Goal: Transaction & Acquisition: Purchase product/service

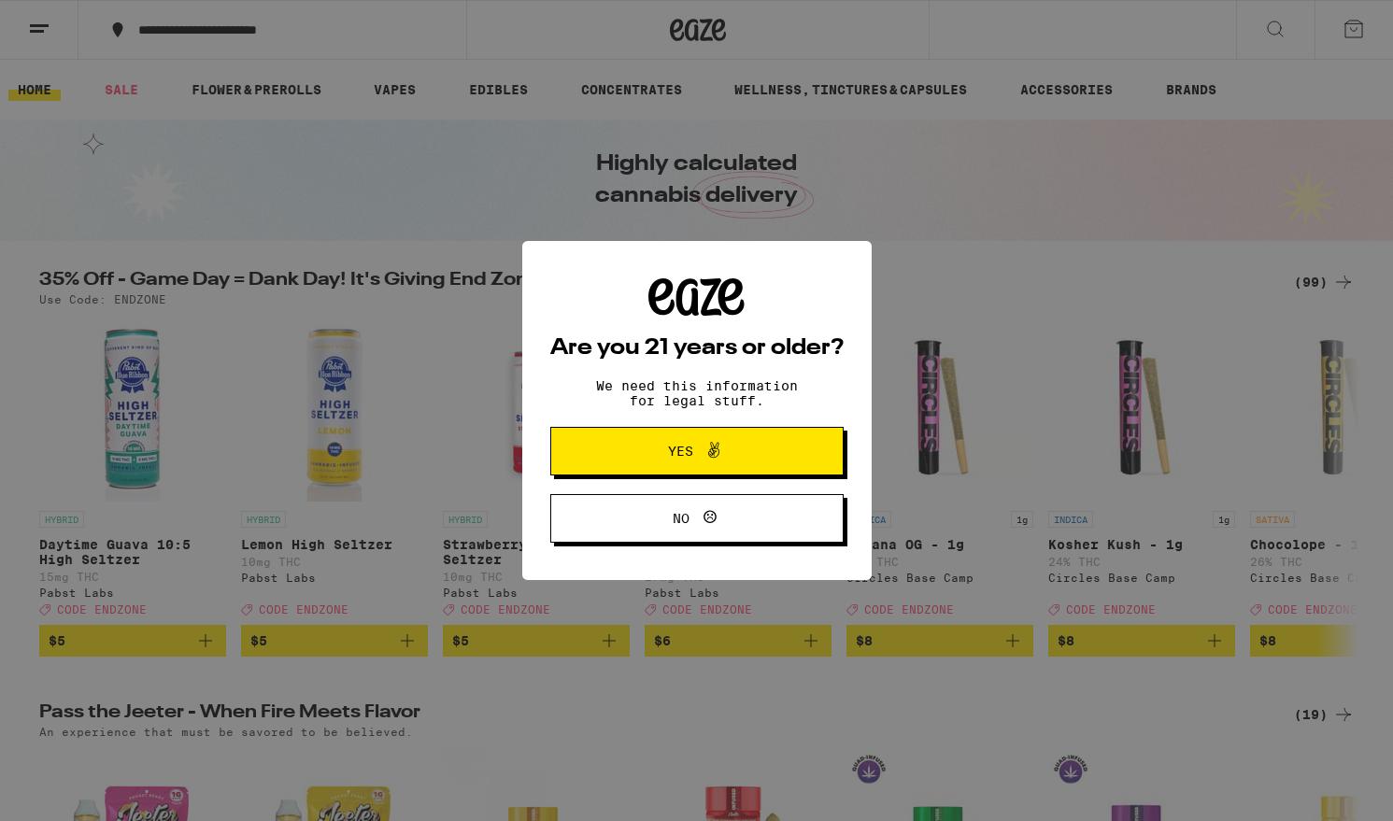
click at [682, 448] on span "Yes" at bounding box center [680, 451] width 25 height 13
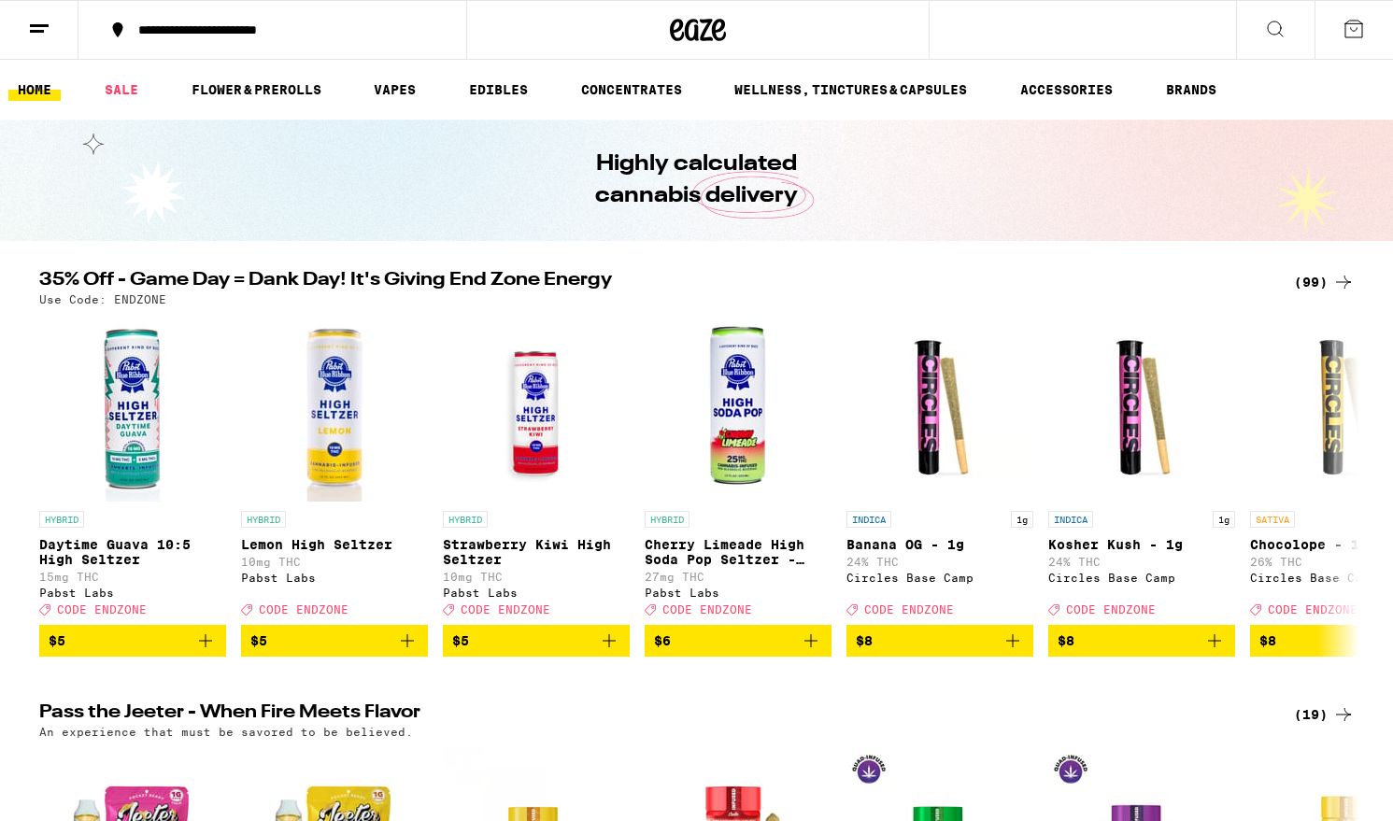
click at [33, 21] on icon at bounding box center [39, 29] width 22 height 22
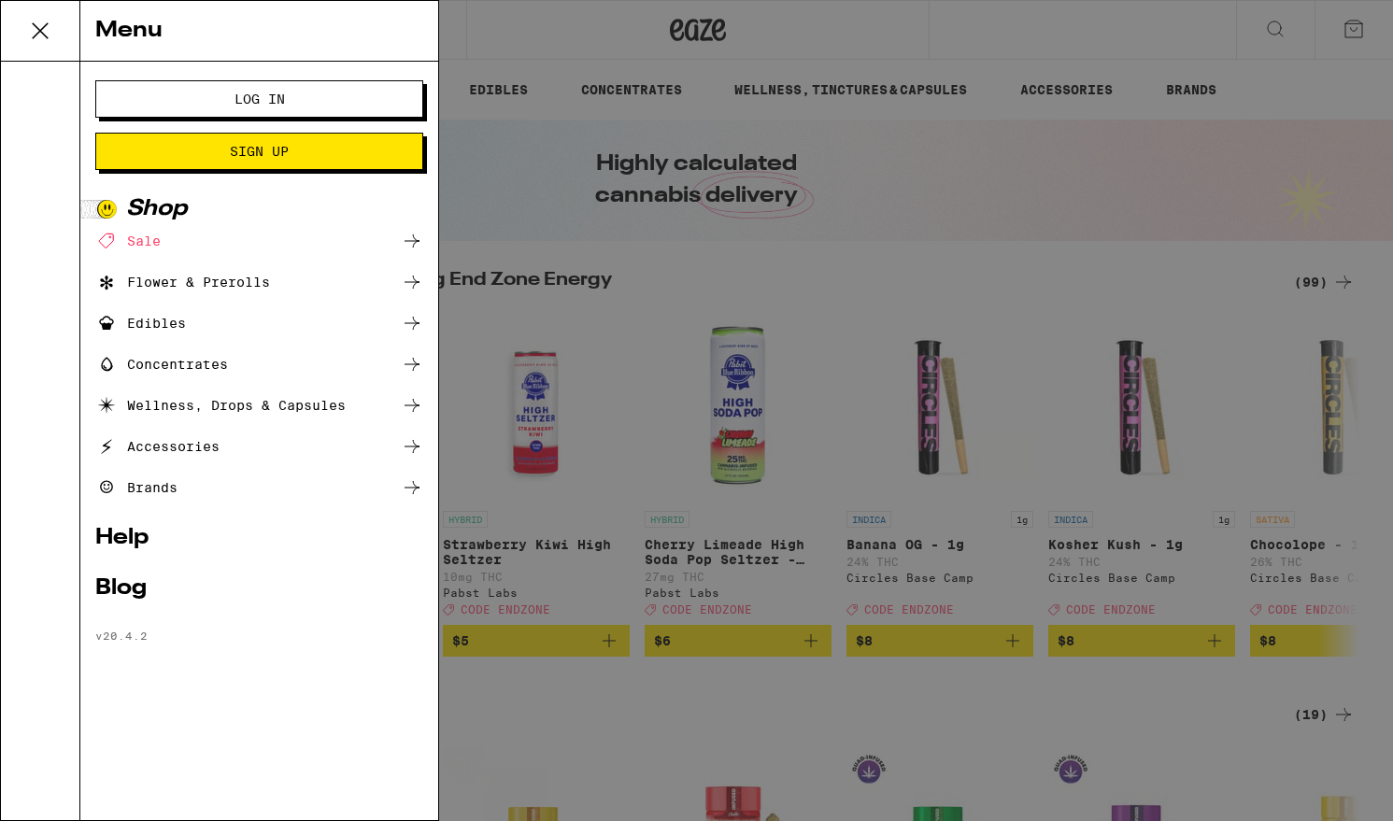
click at [268, 93] on span "Log In" at bounding box center [259, 98] width 50 height 13
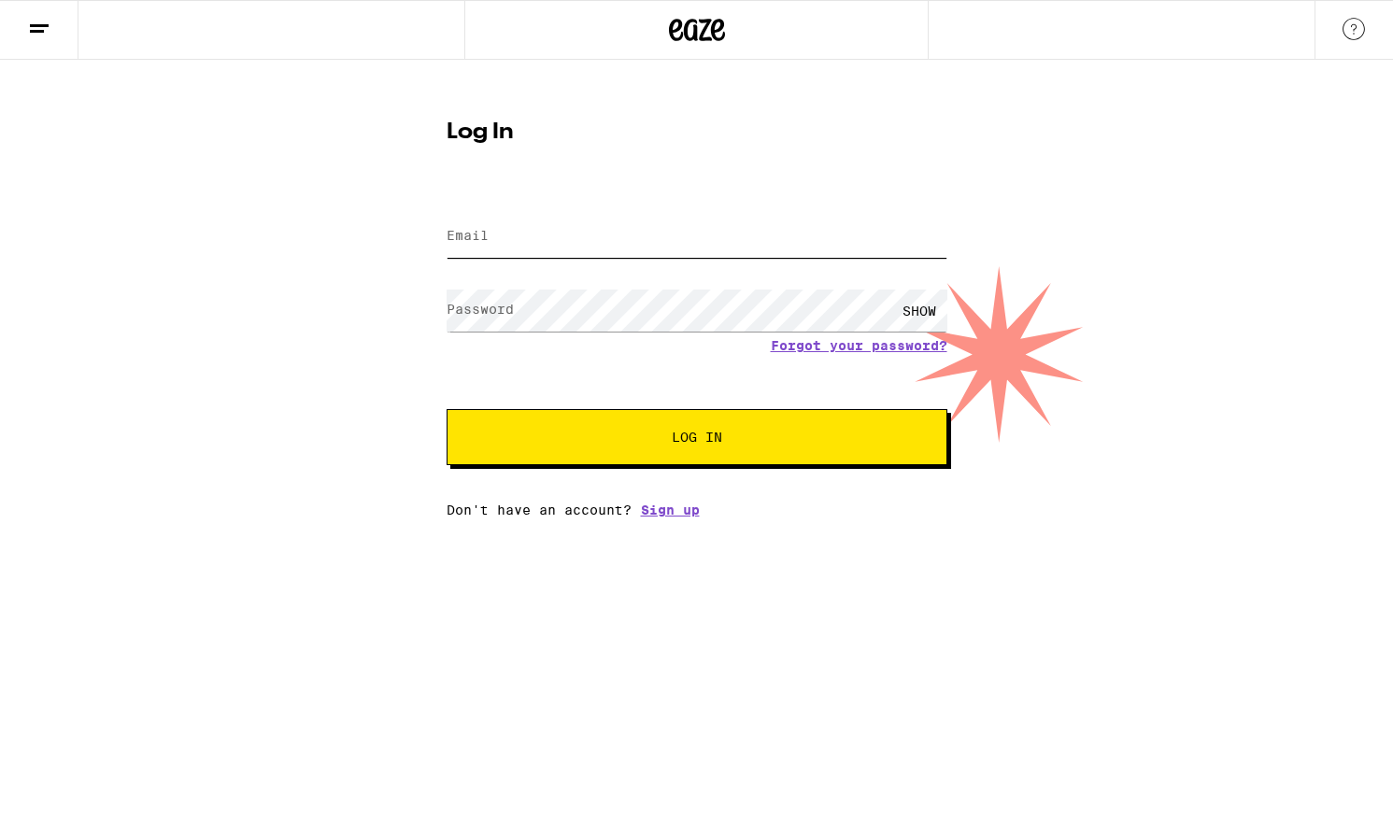
type input "[EMAIL_ADDRESS][DOMAIN_NAME]"
click at [700, 441] on span "Log In" at bounding box center [697, 437] width 50 height 13
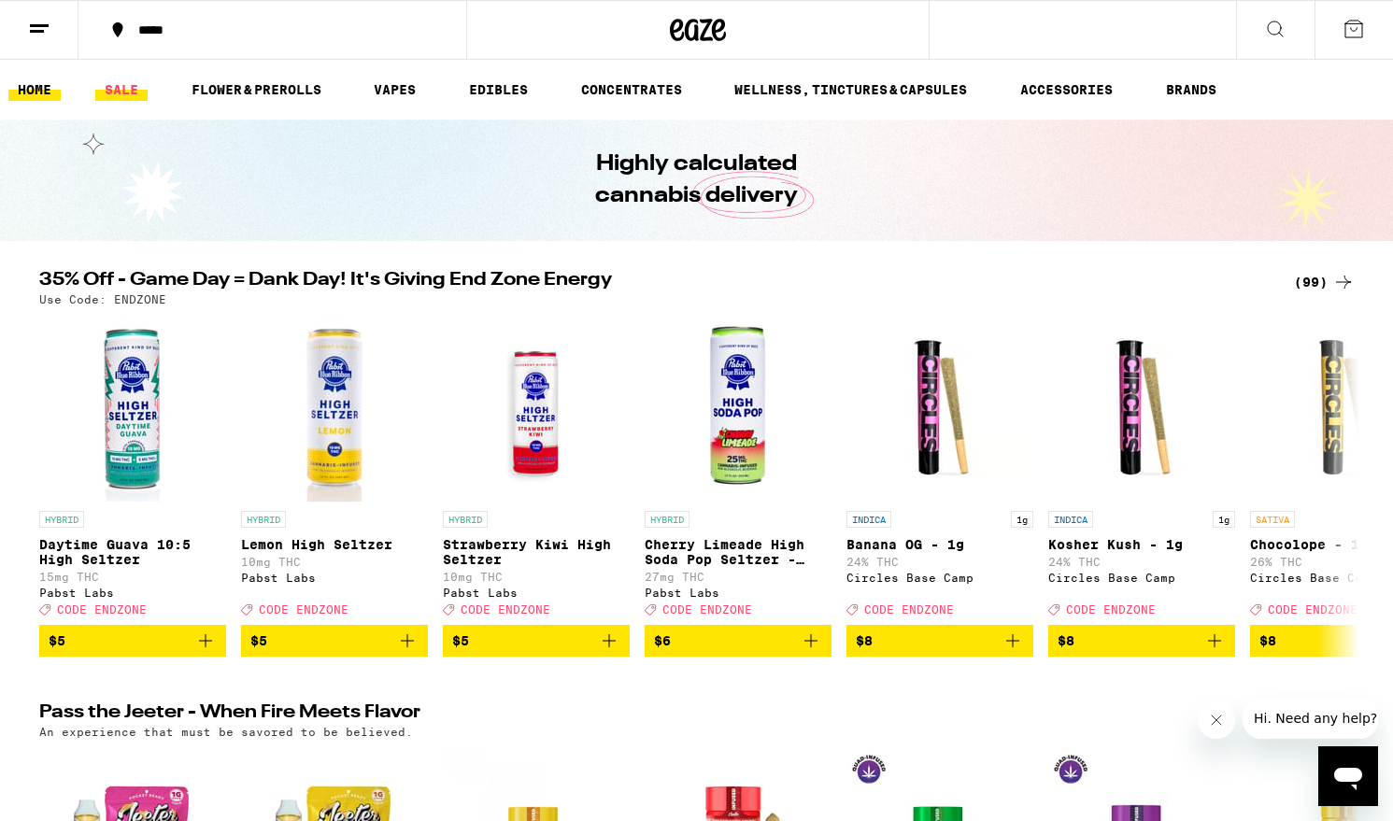
click at [114, 93] on link "SALE" at bounding box center [121, 89] width 52 height 22
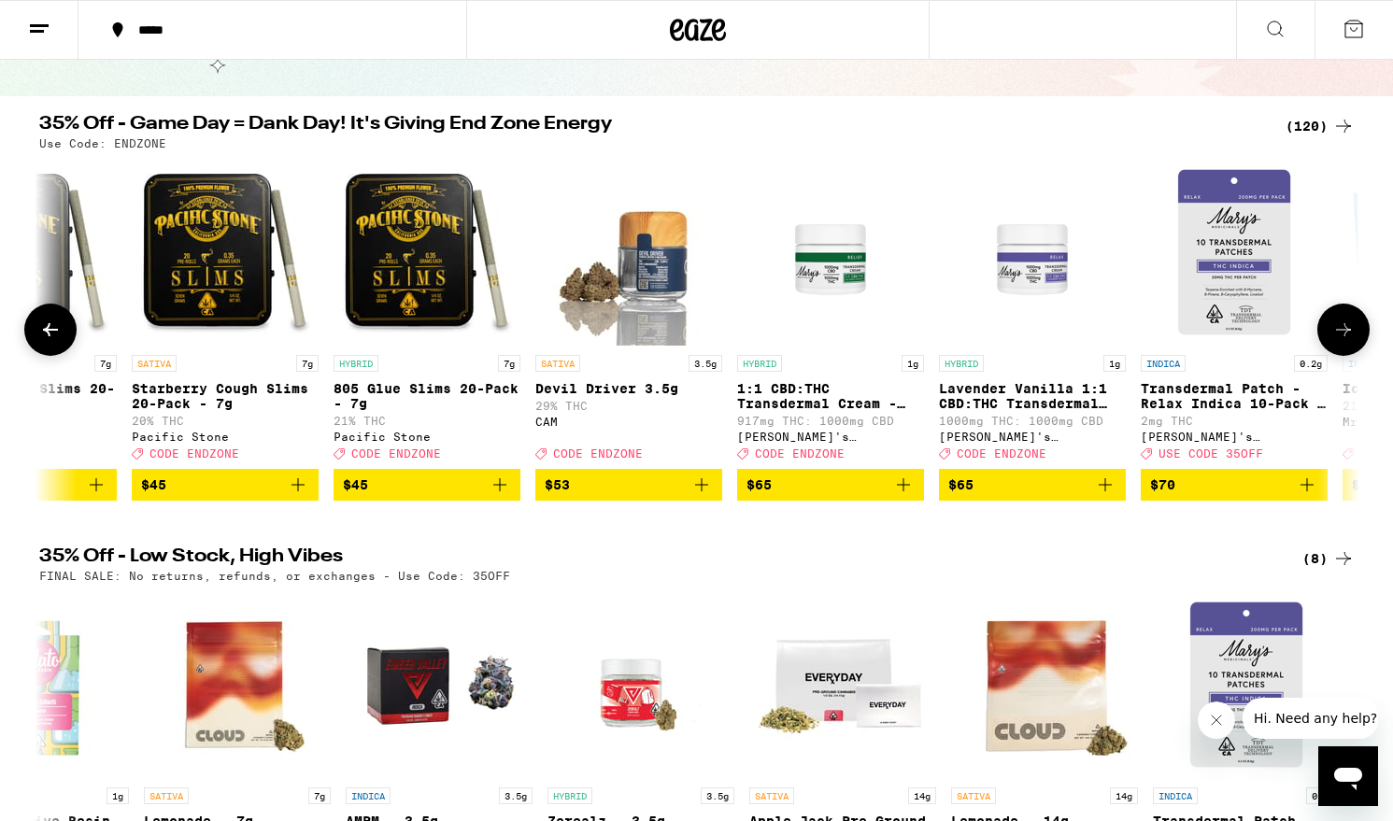
scroll to position [0, 22488]
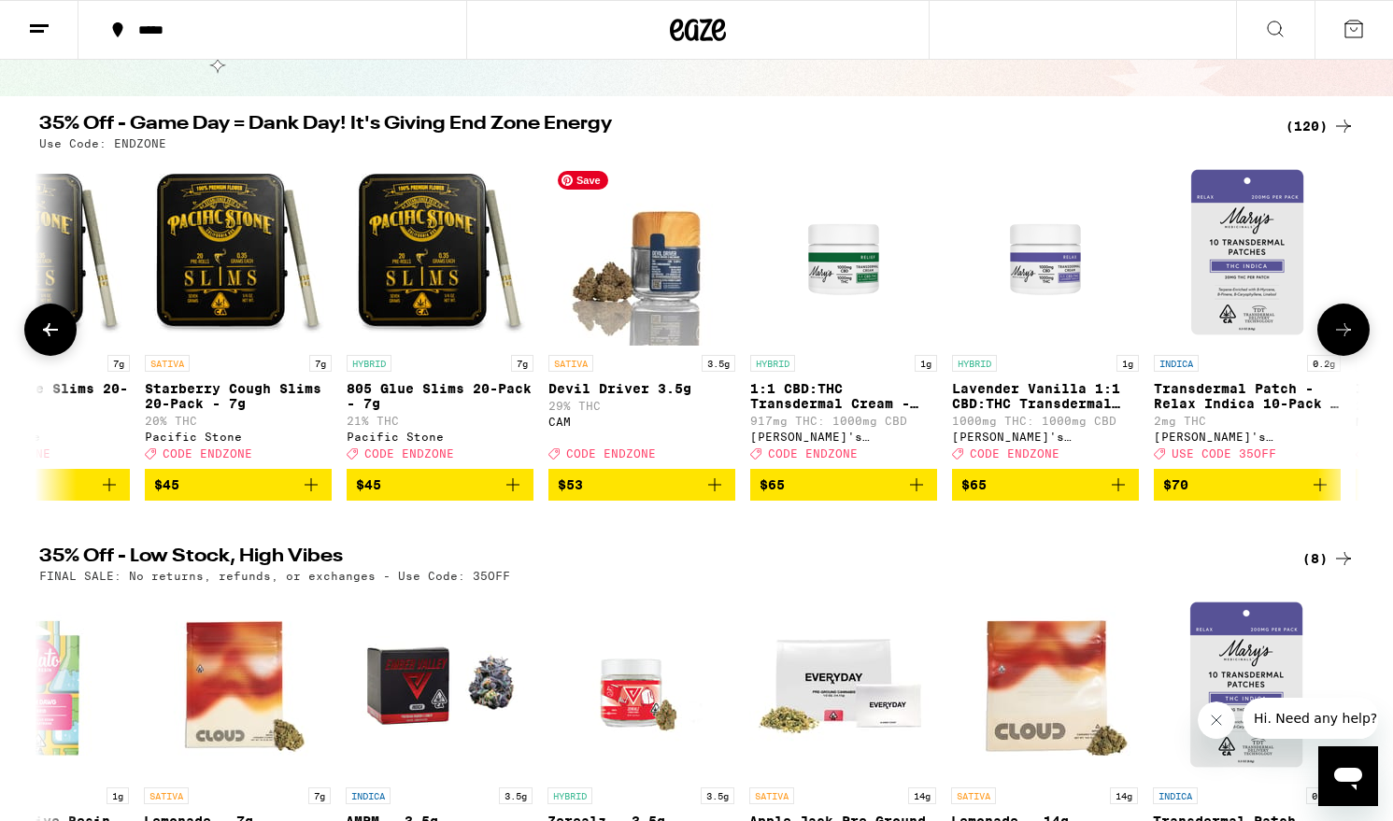
click at [672, 288] on img "Open page for Devil Driver 3.5g from CAM" at bounding box center [641, 252] width 187 height 187
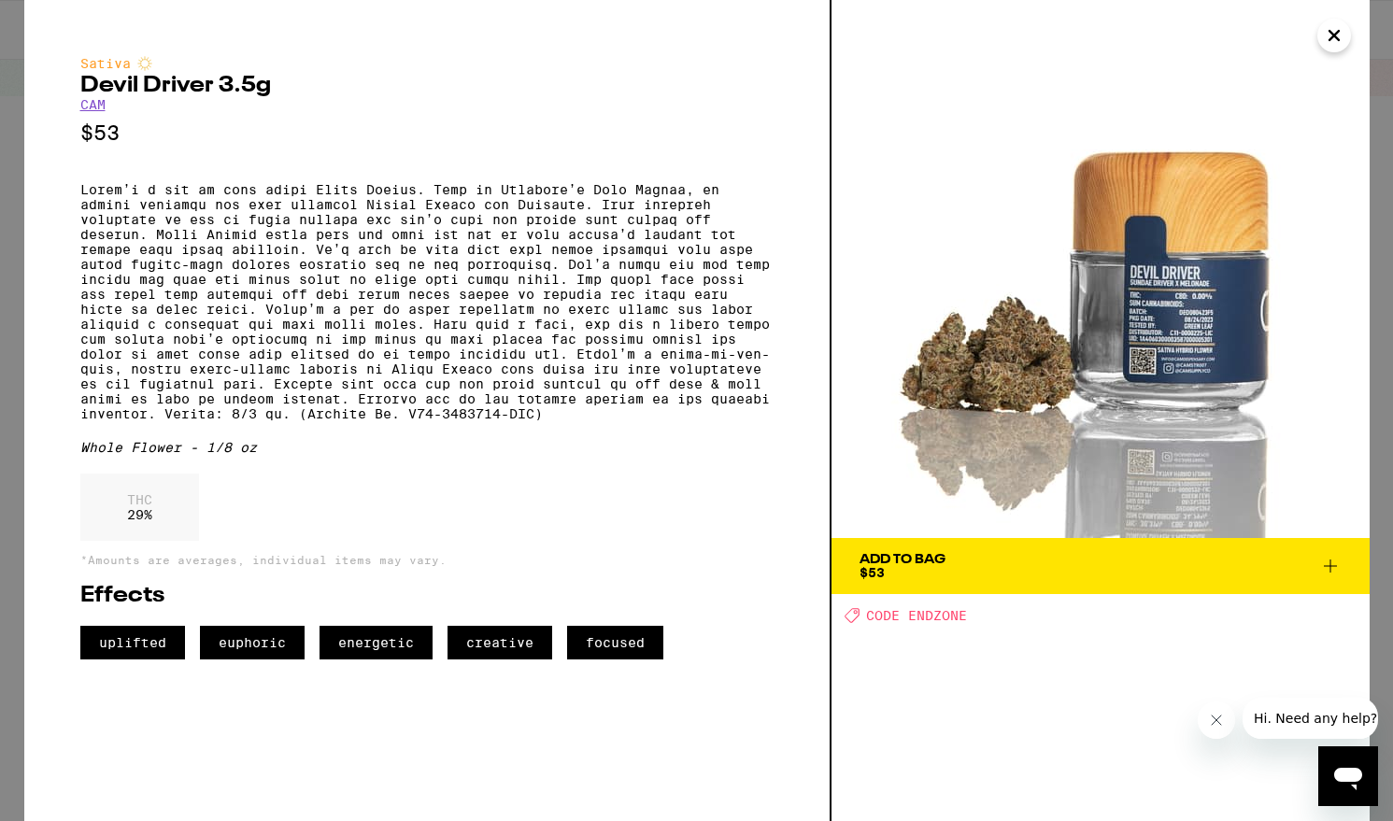
click at [915, 566] on div "Add To Bag $53" at bounding box center [902, 566] width 86 height 26
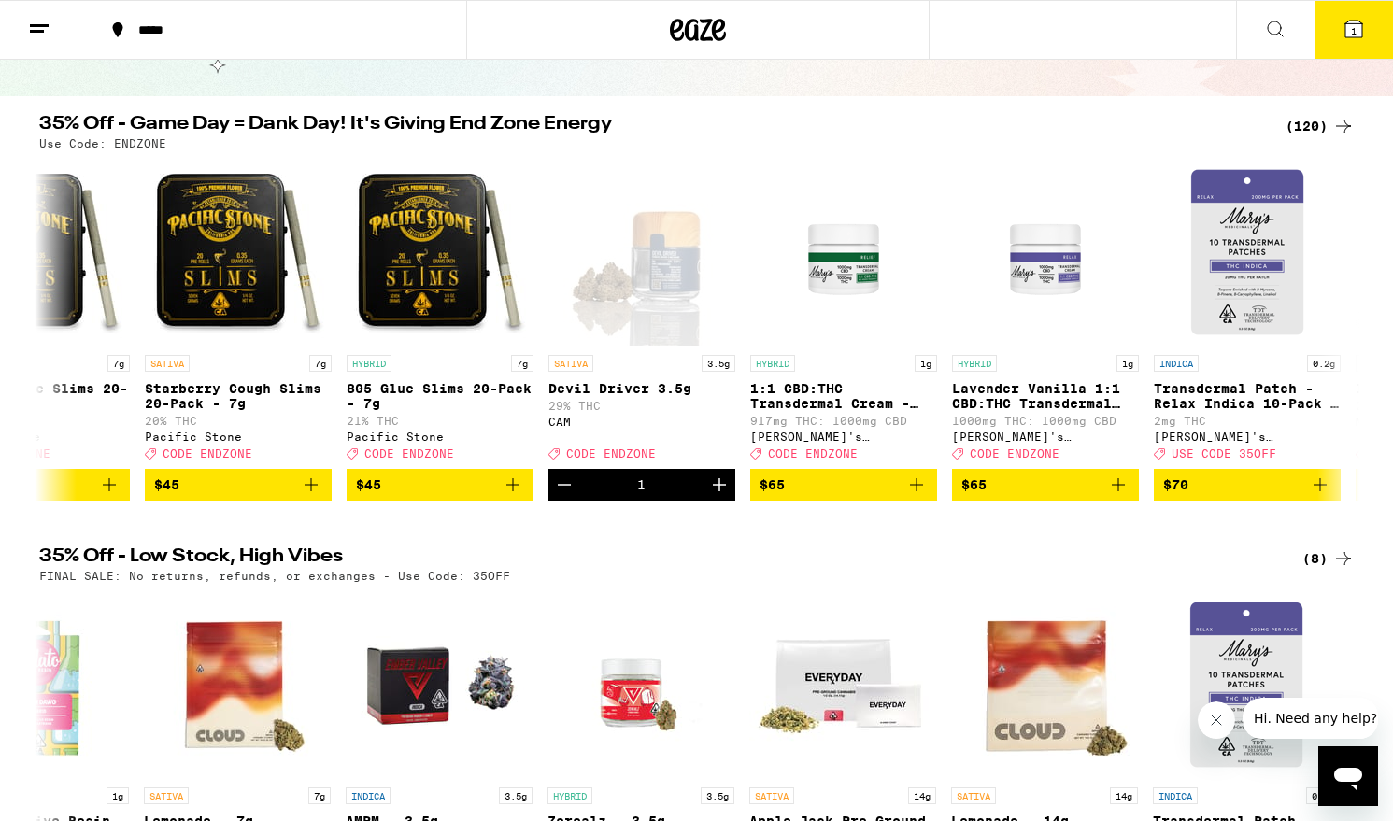
click at [1280, 21] on icon at bounding box center [1275, 29] width 22 height 22
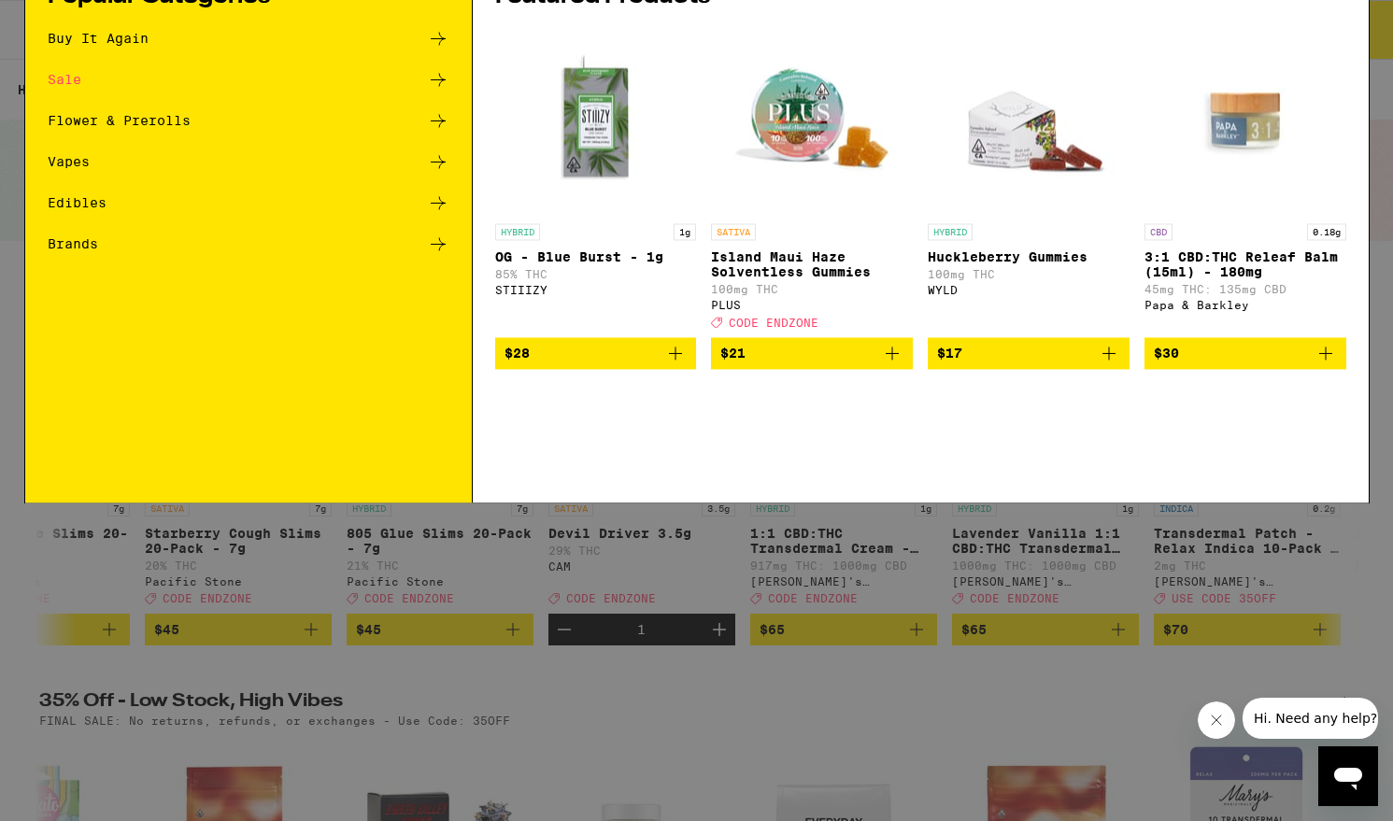
click at [212, 139] on div "Buy It Again" at bounding box center [249, 132] width 402 height 22
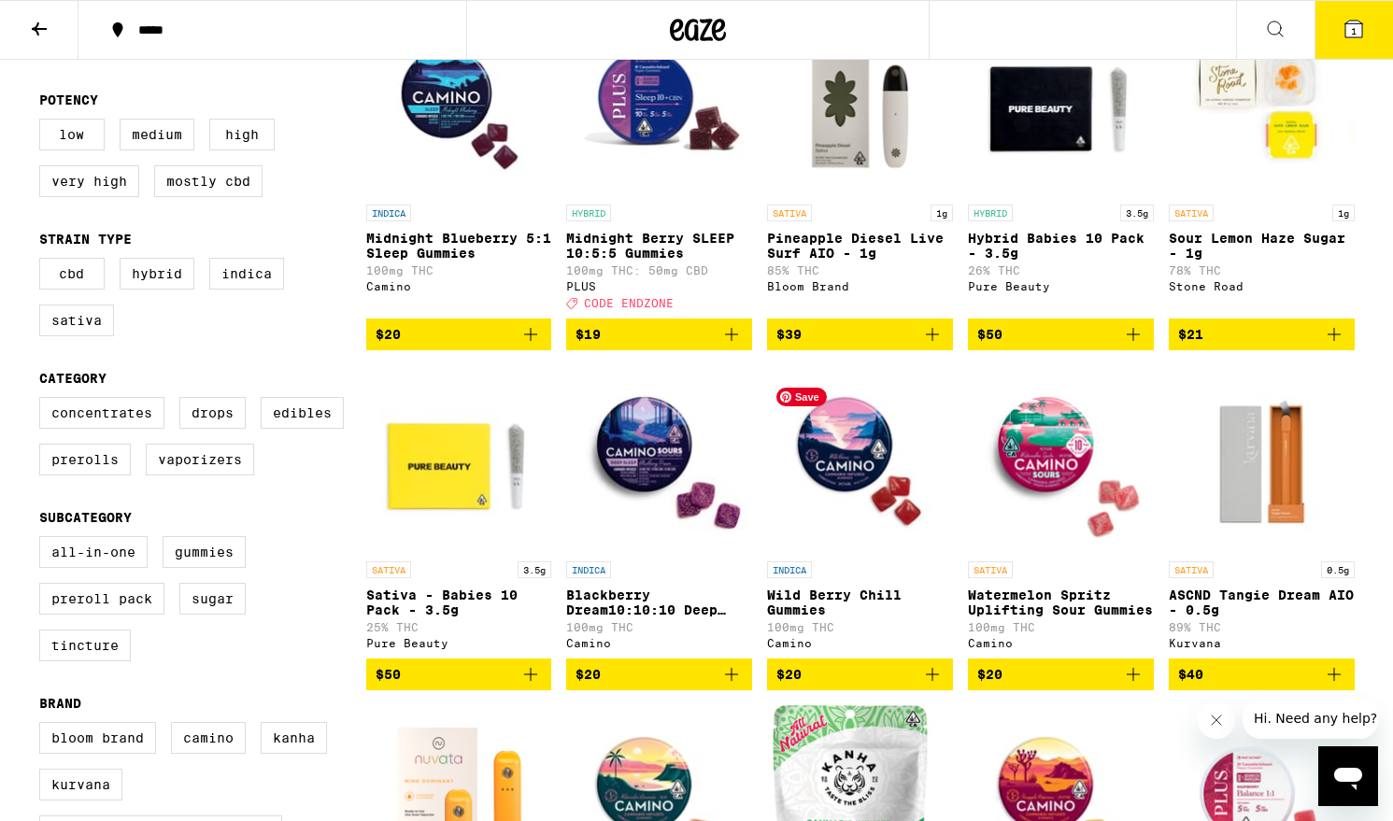
scroll to position [270, 0]
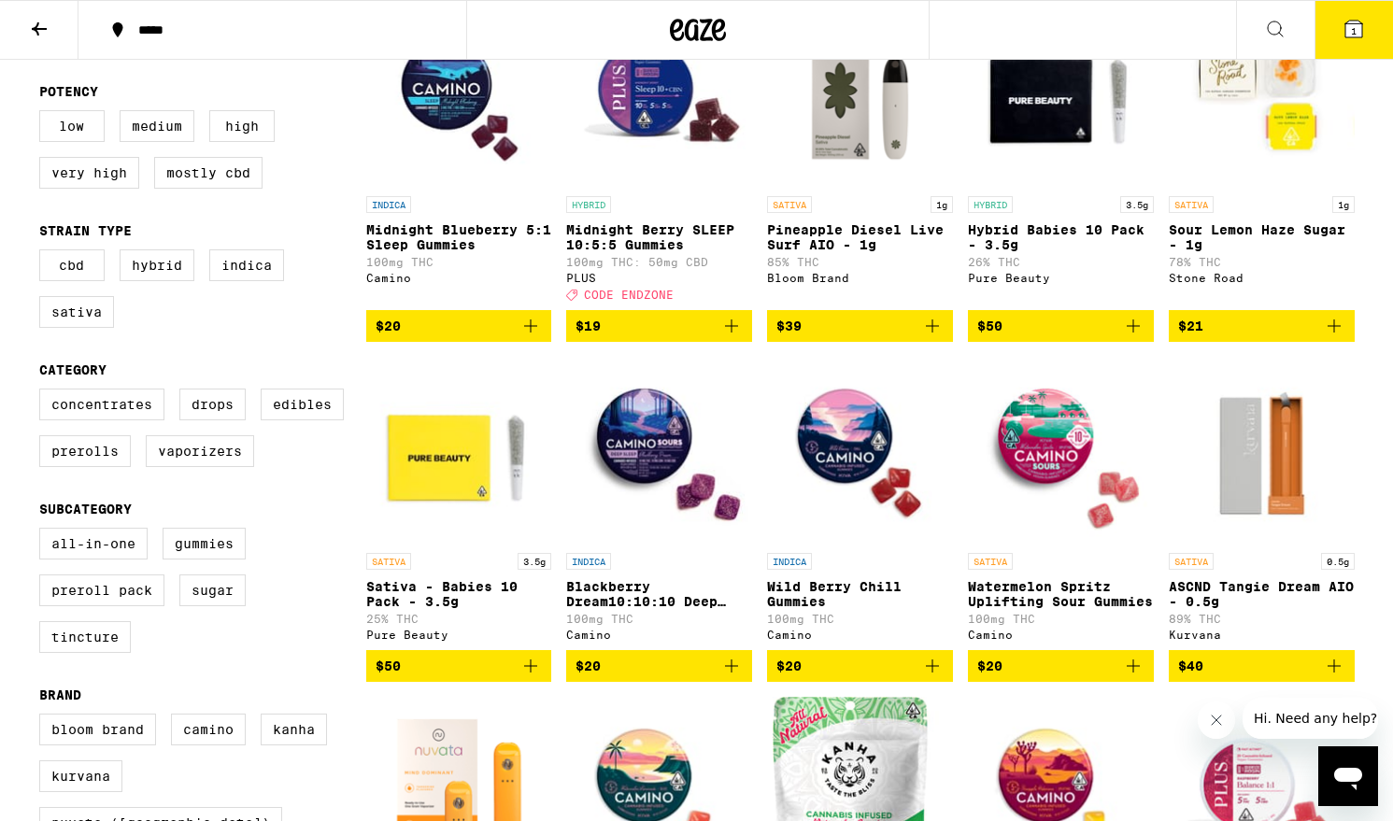
click at [931, 335] on icon "Add to bag" at bounding box center [932, 326] width 22 height 22
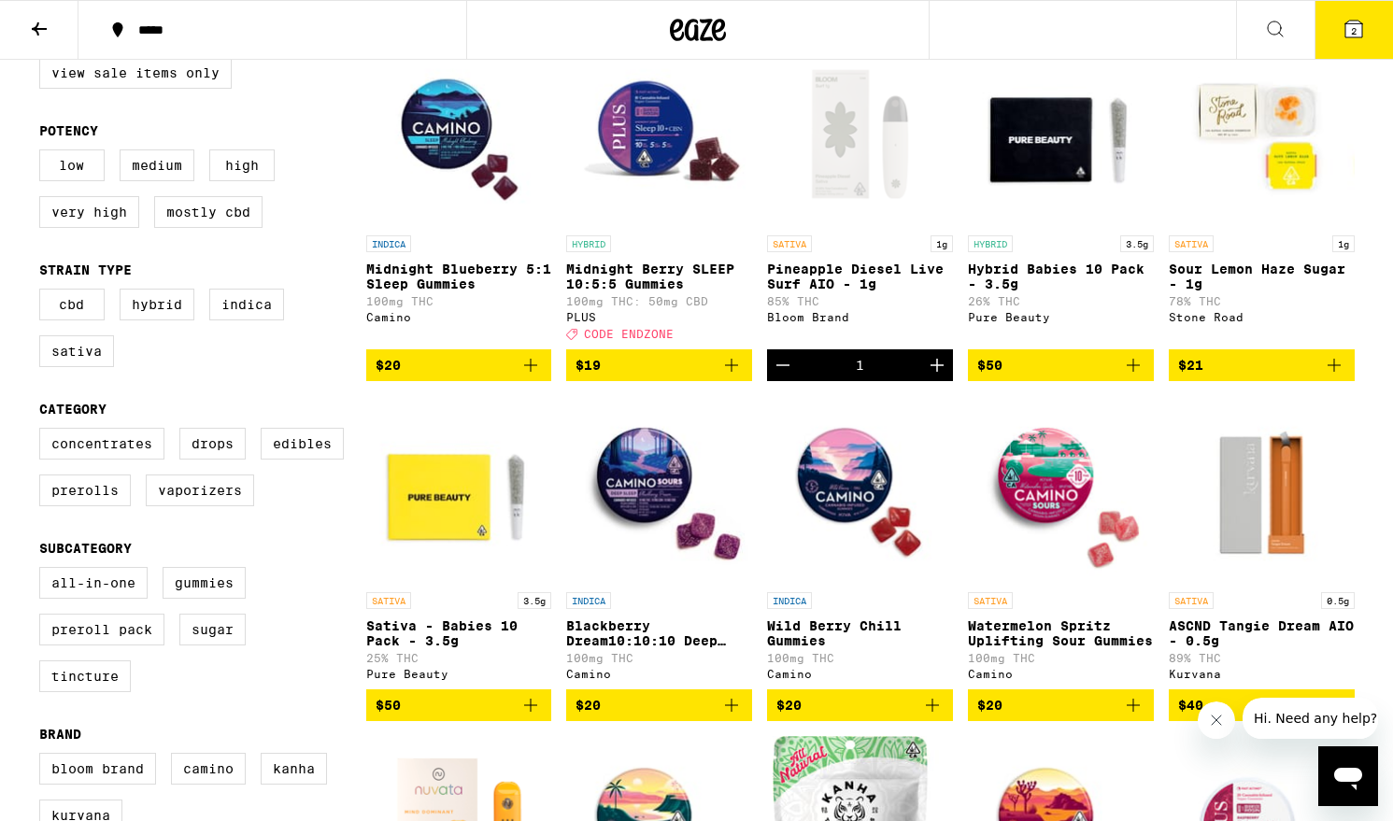
scroll to position [230, 0]
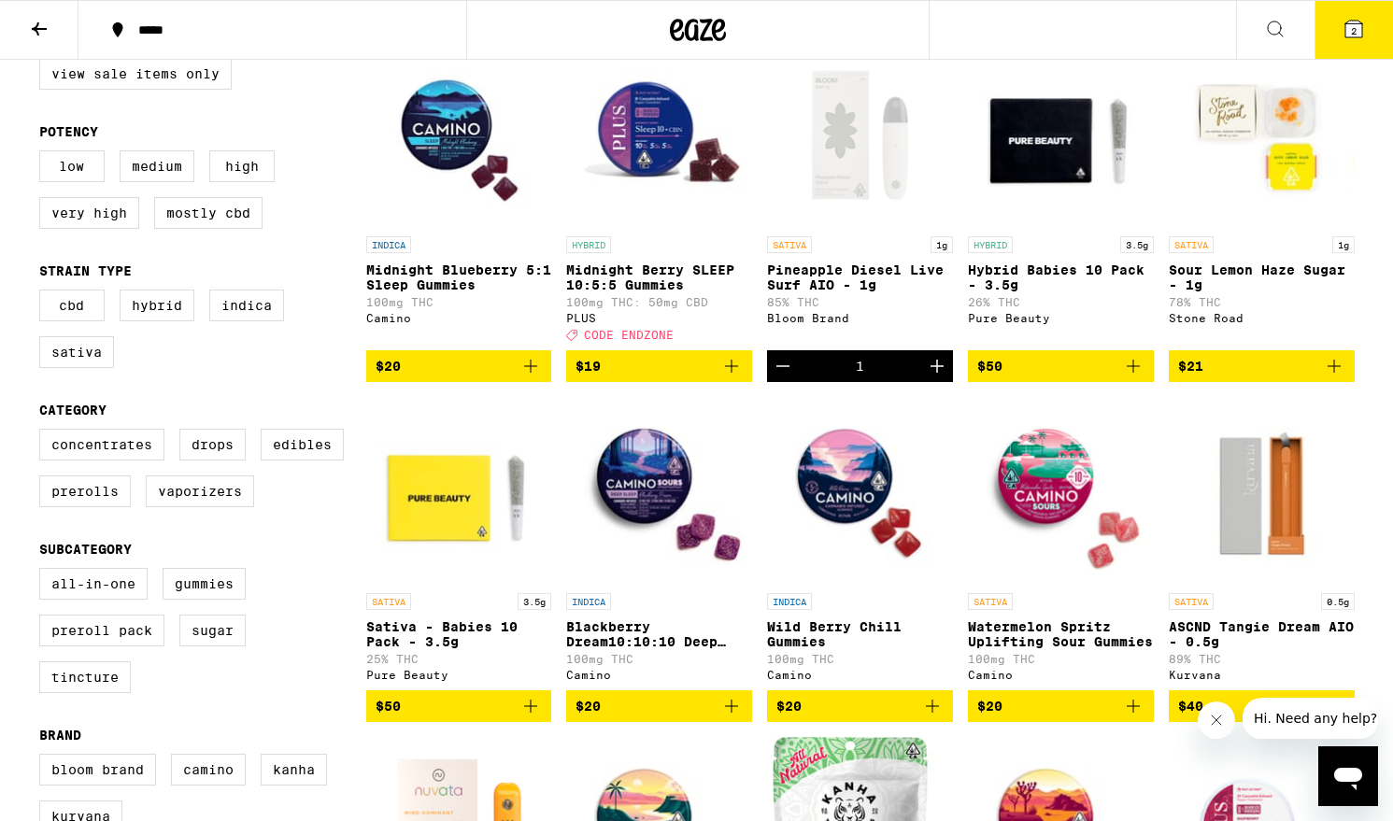
click at [528, 717] on icon "Add to bag" at bounding box center [530, 706] width 22 height 22
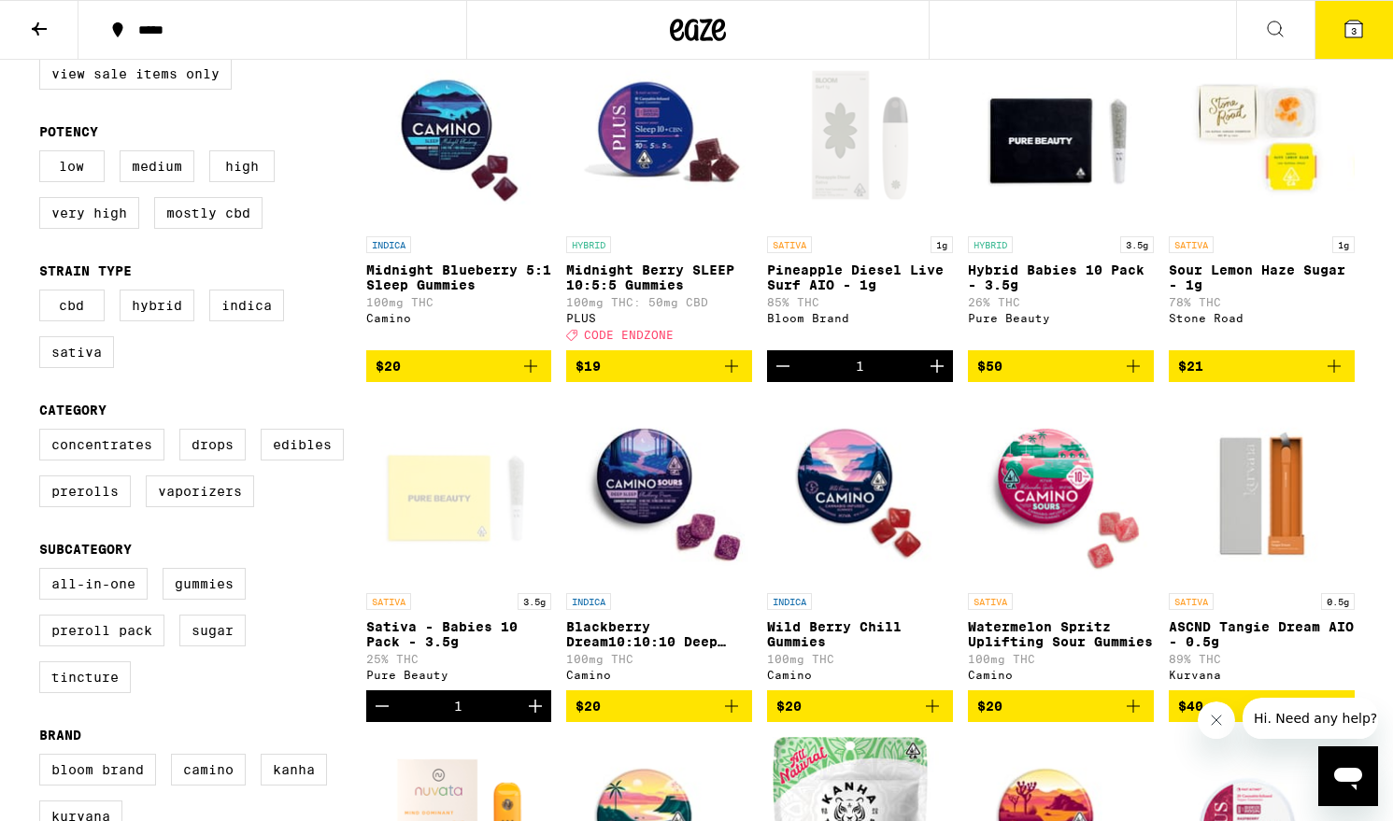
click at [1373, 27] on button "3" at bounding box center [1353, 30] width 78 height 58
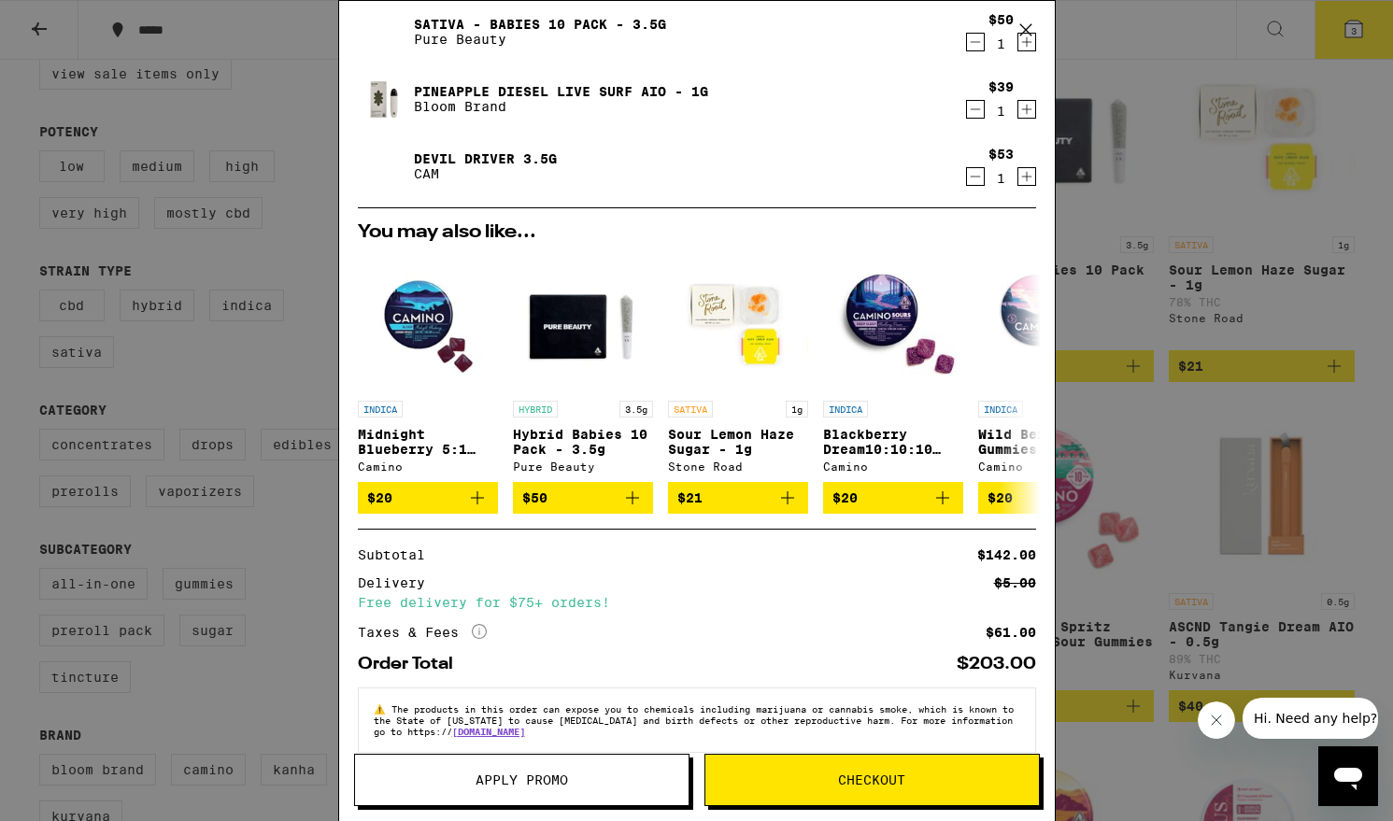
scroll to position [89, 0]
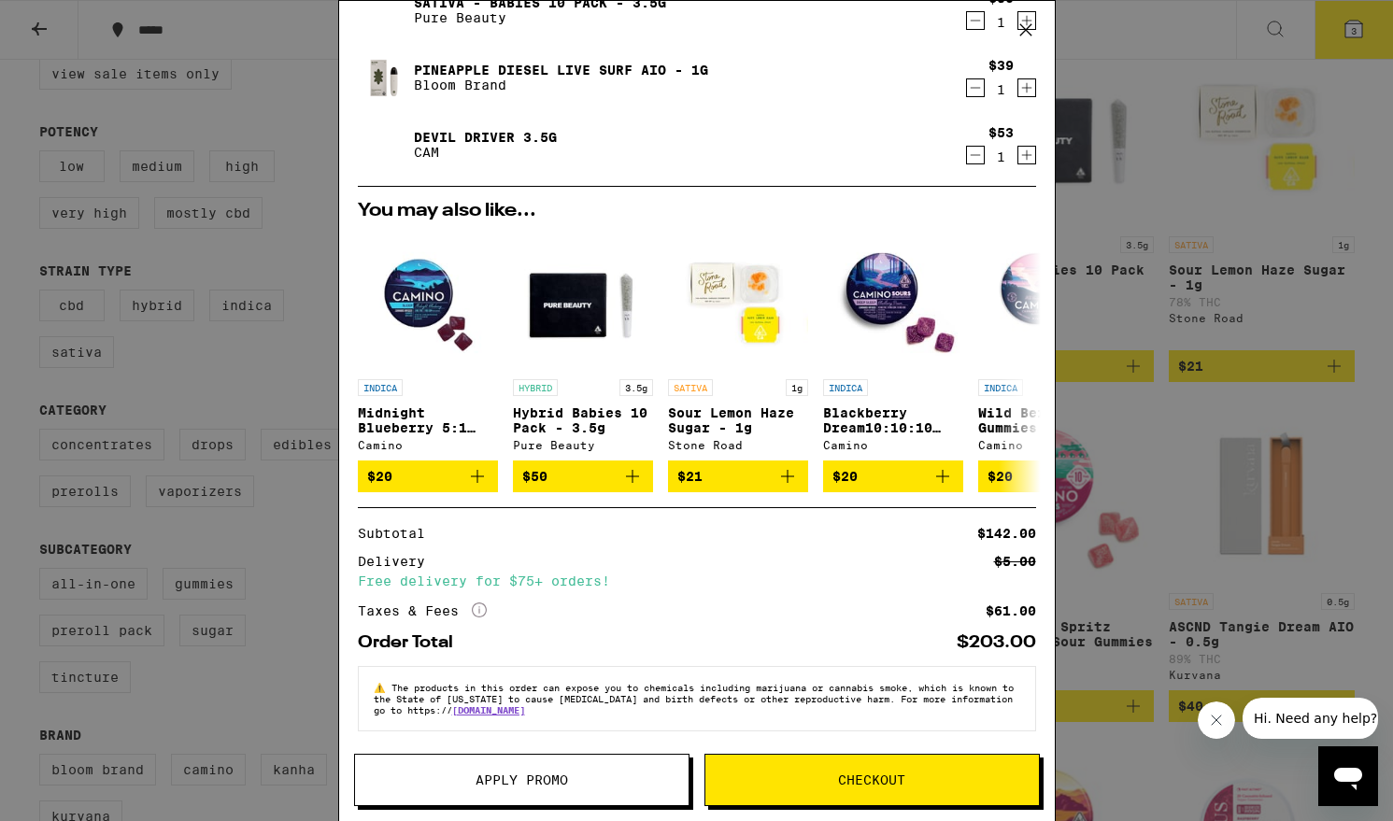
click at [509, 786] on span "Apply Promo" at bounding box center [521, 779] width 92 height 13
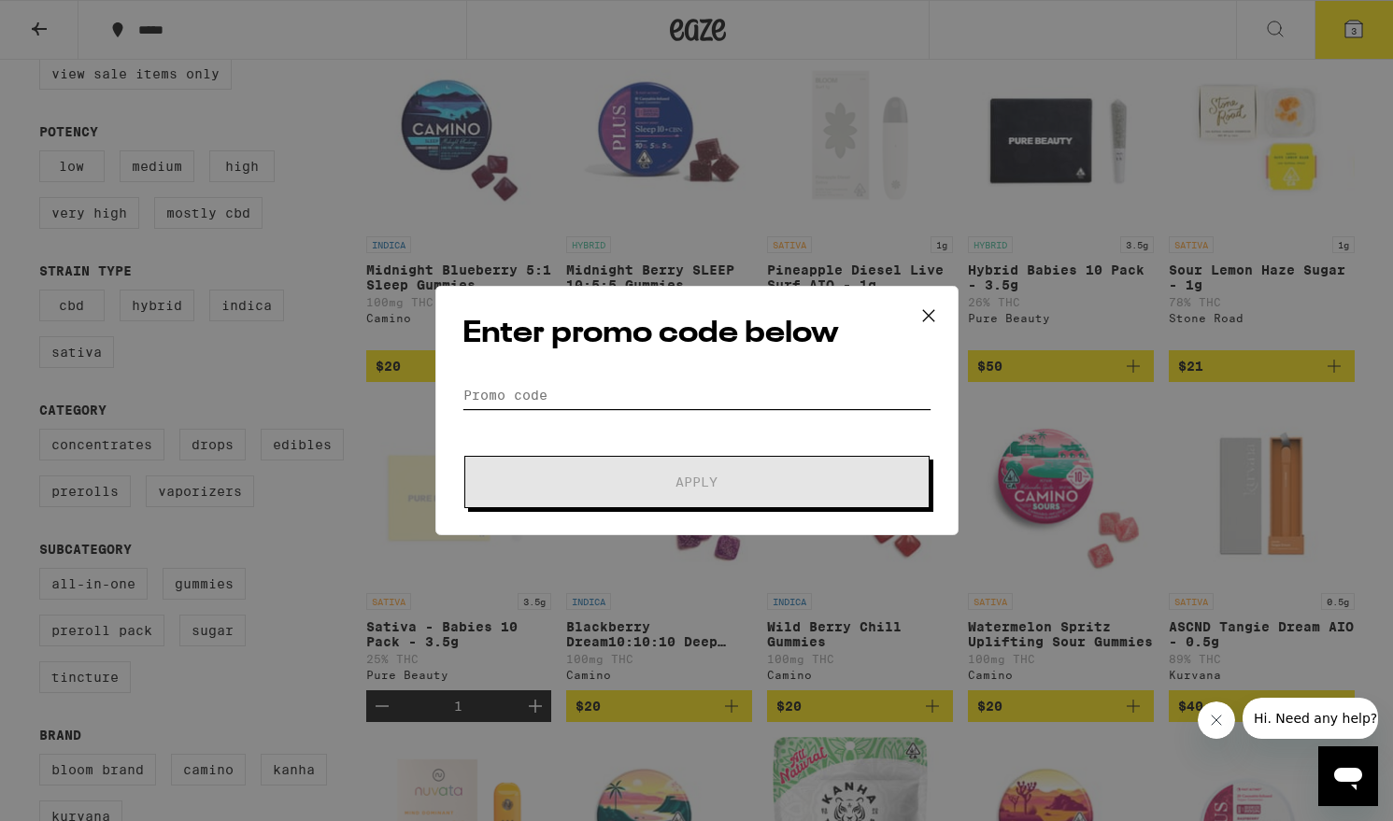
click at [537, 391] on input "Promo Code" at bounding box center [696, 395] width 469 height 28
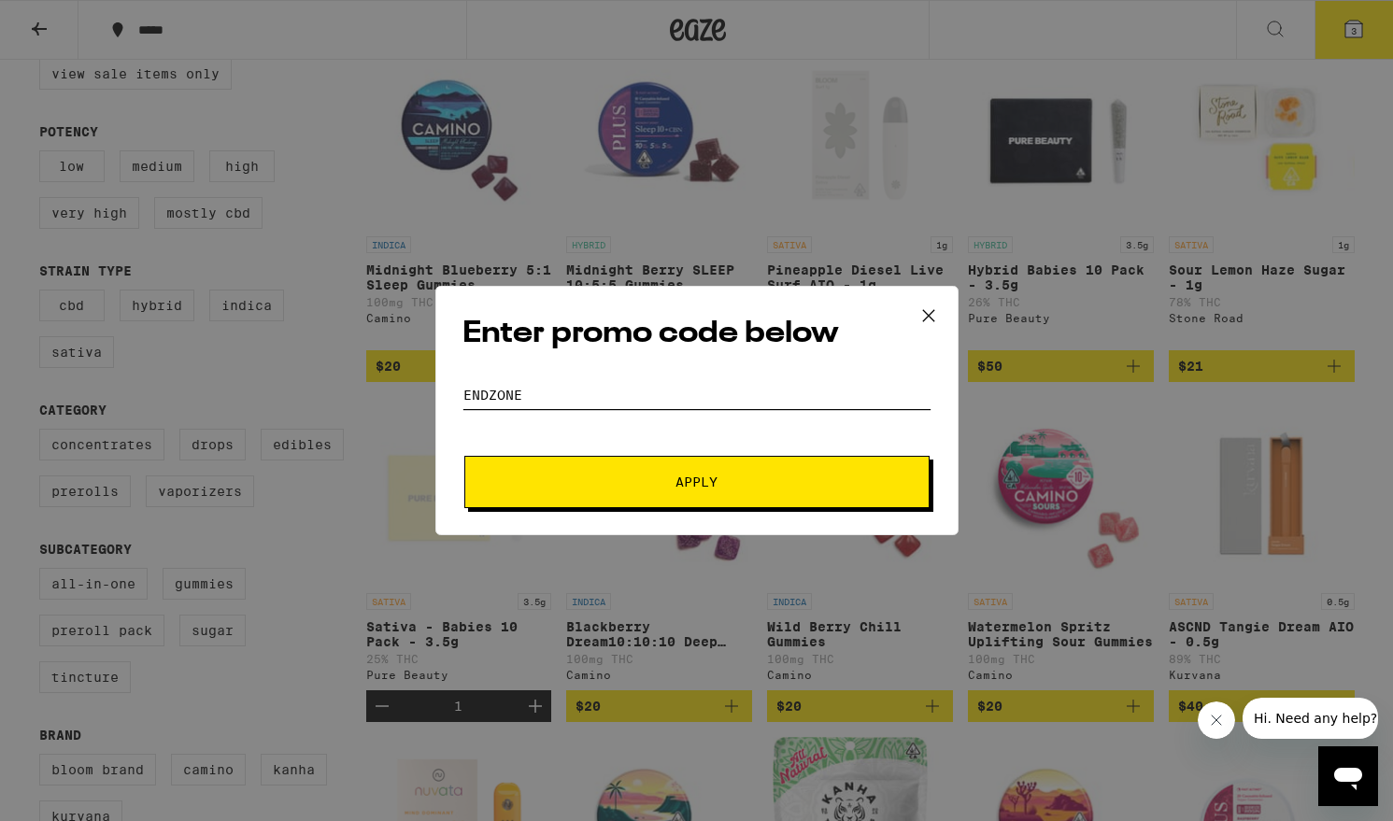
type input "ENDZONE"
click at [706, 480] on span "Apply" at bounding box center [696, 481] width 42 height 13
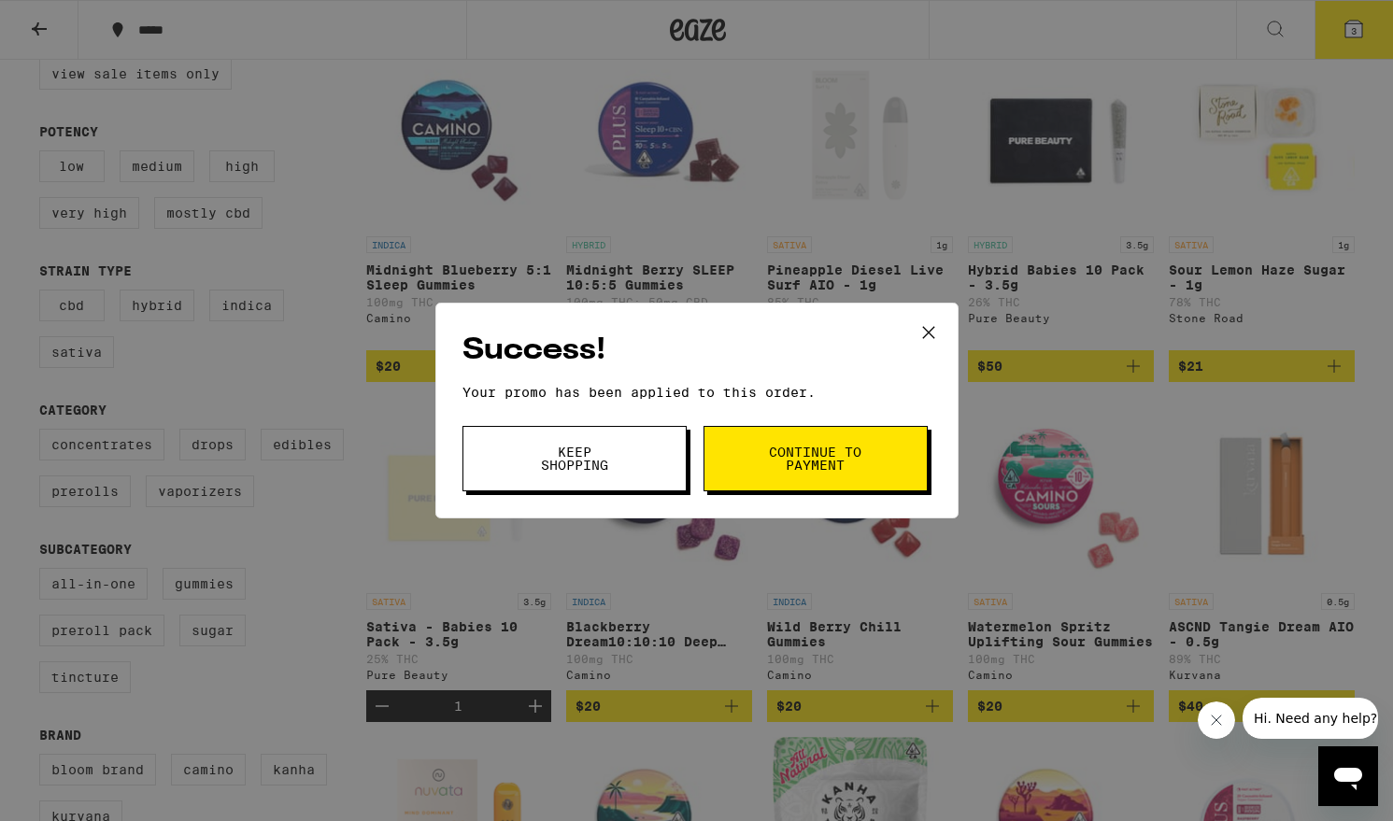
click at [824, 452] on span "Continue to payment" at bounding box center [815, 458] width 95 height 26
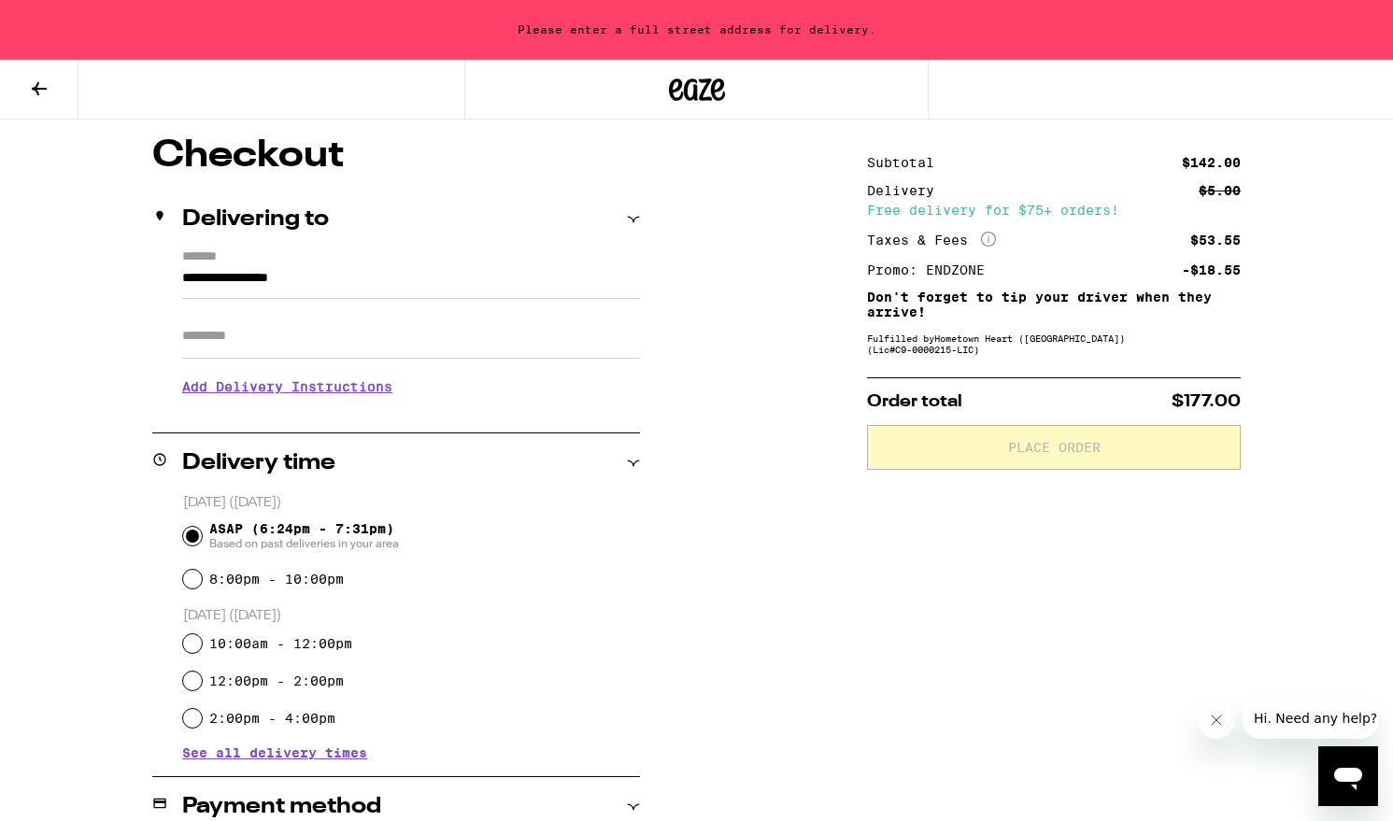
scroll to position [144, 0]
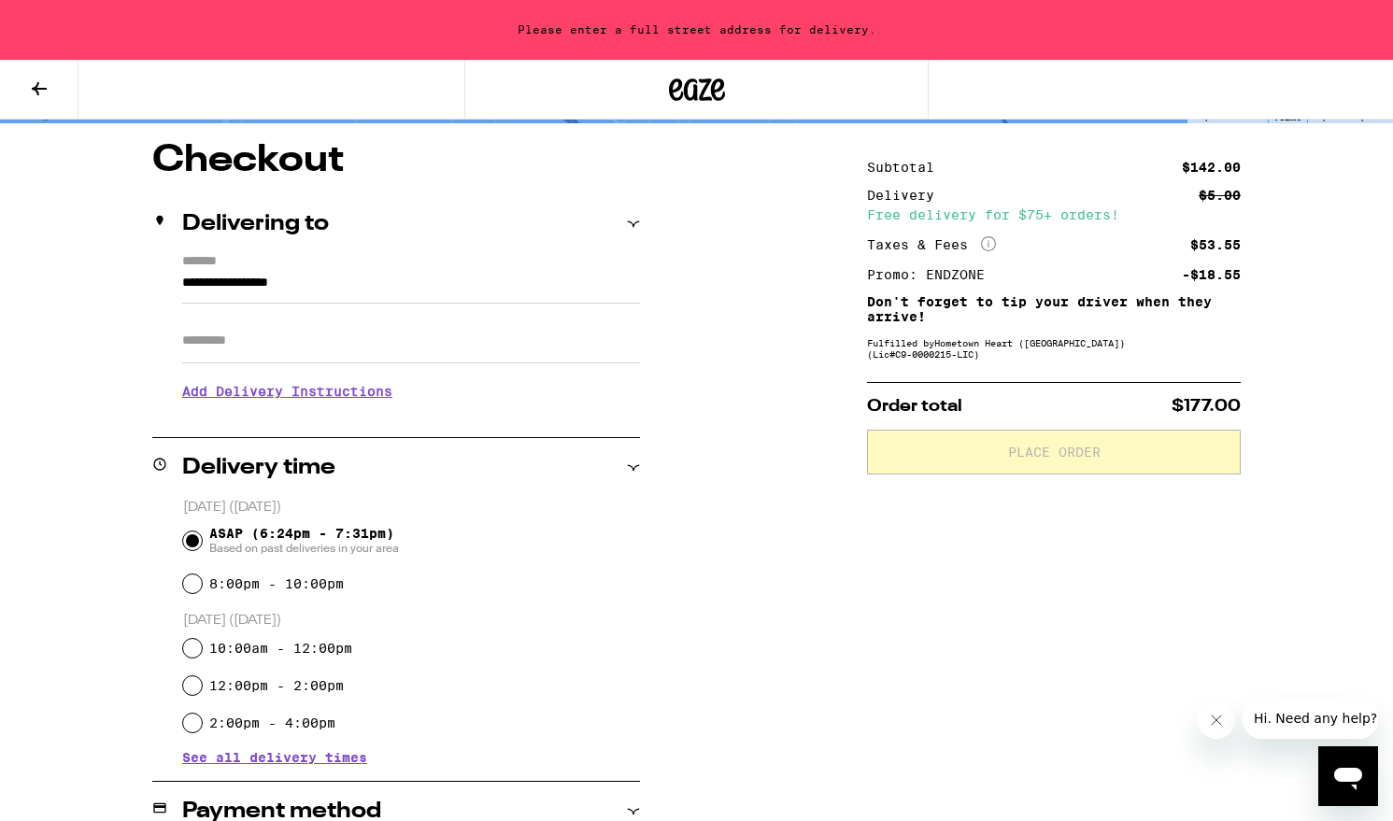
click at [298, 390] on h3 "Add Delivery Instructions" at bounding box center [411, 391] width 458 height 43
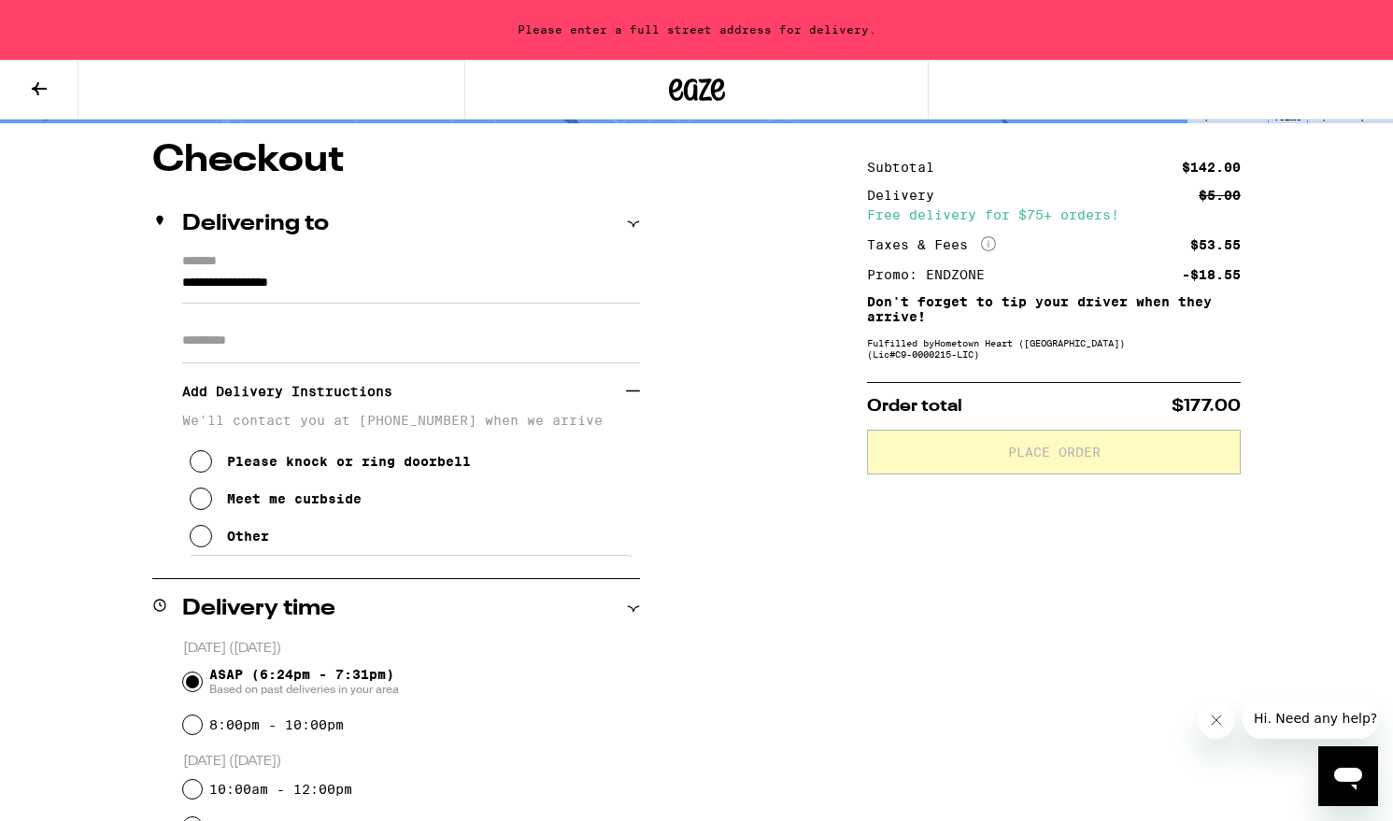
click at [200, 465] on icon at bounding box center [201, 461] width 22 height 22
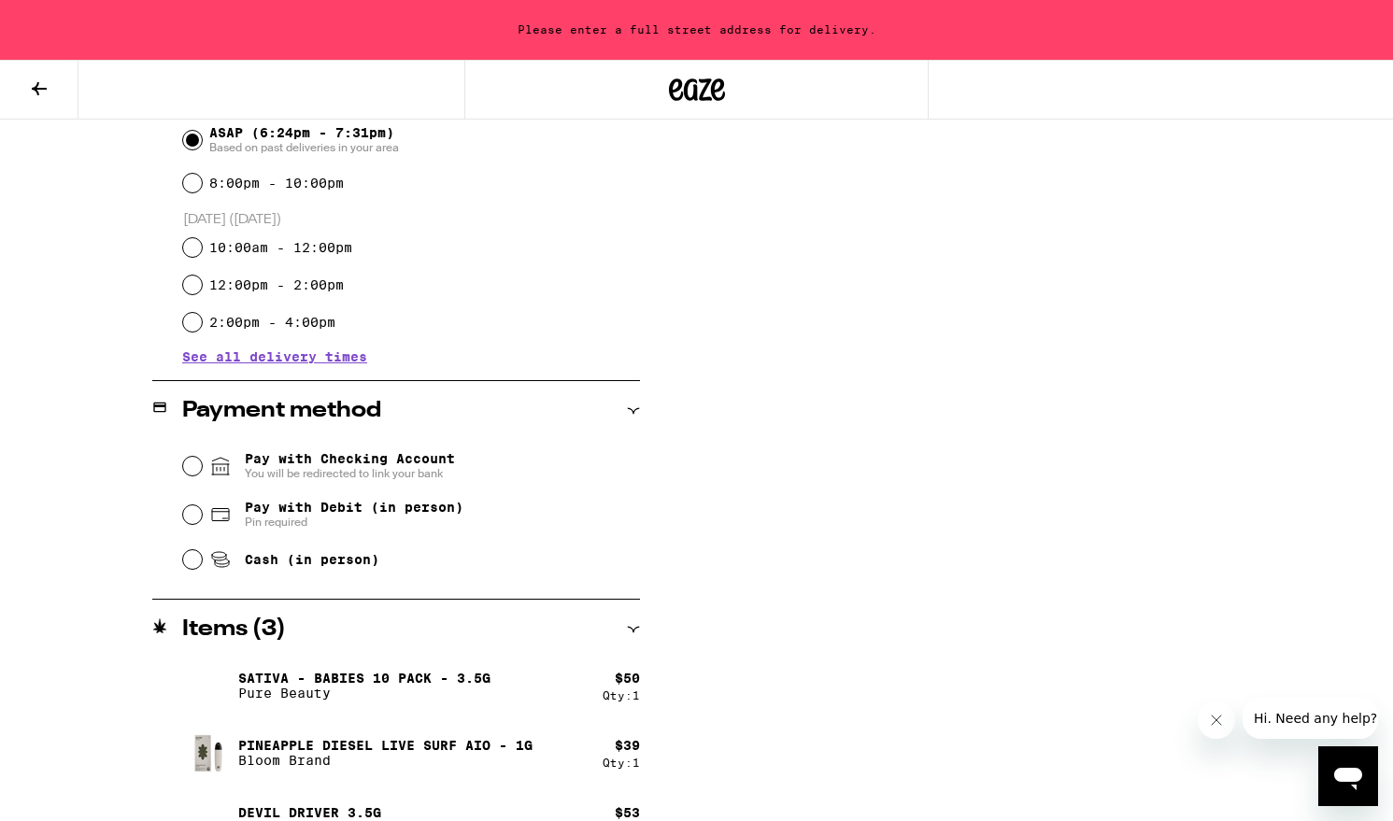
scroll to position [727, 0]
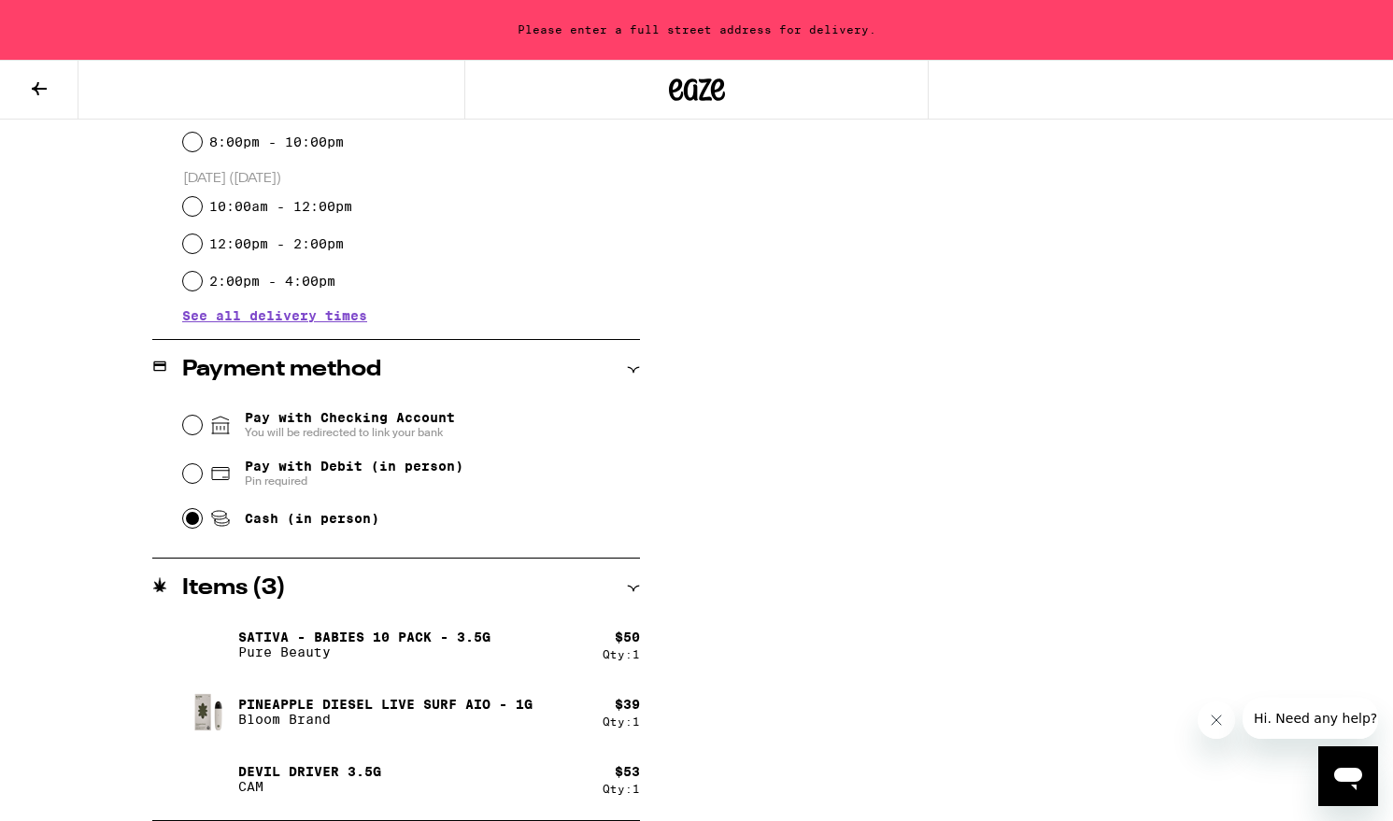
click at [188, 518] on input "Cash (in person)" at bounding box center [192, 518] width 19 height 19
radio input "true"
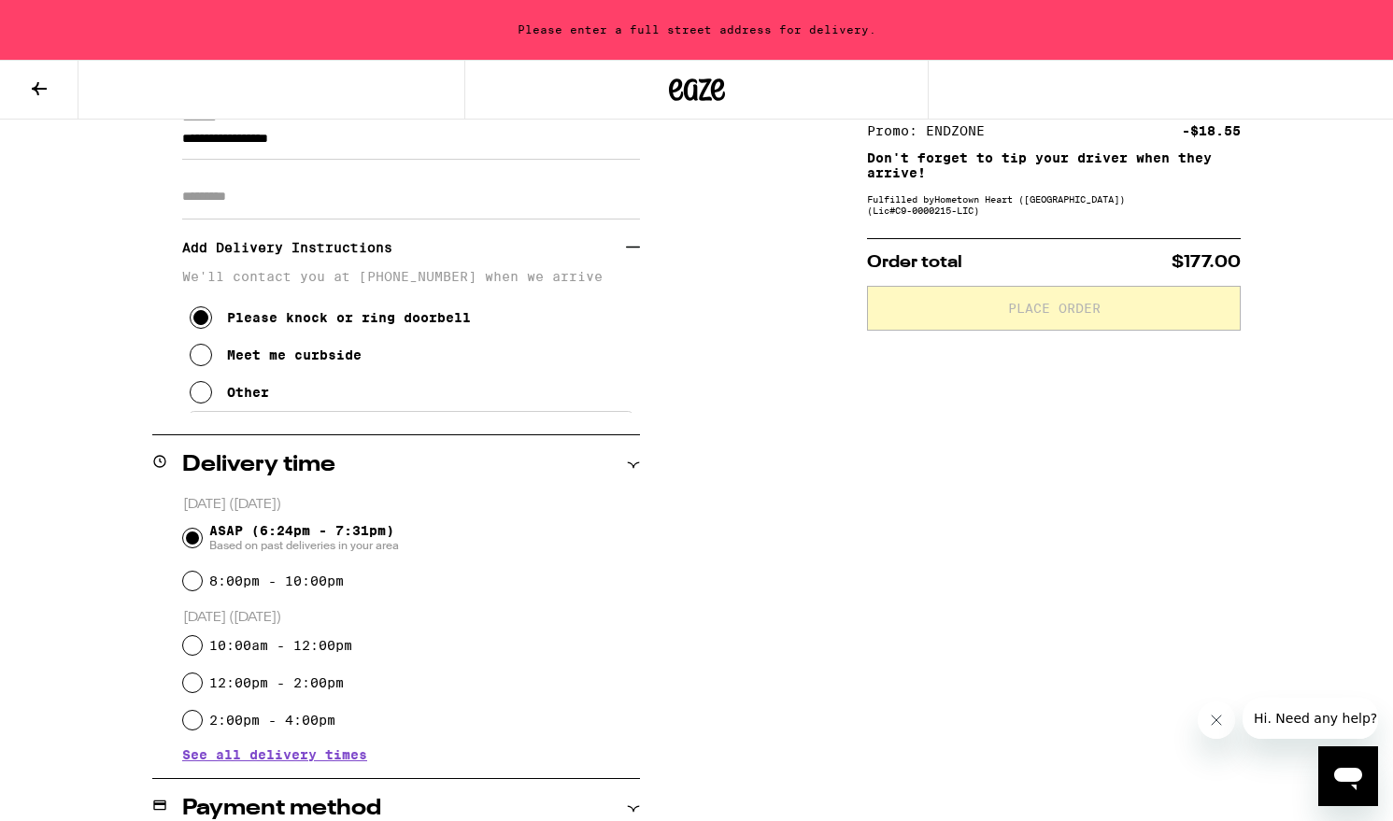
scroll to position [0, 0]
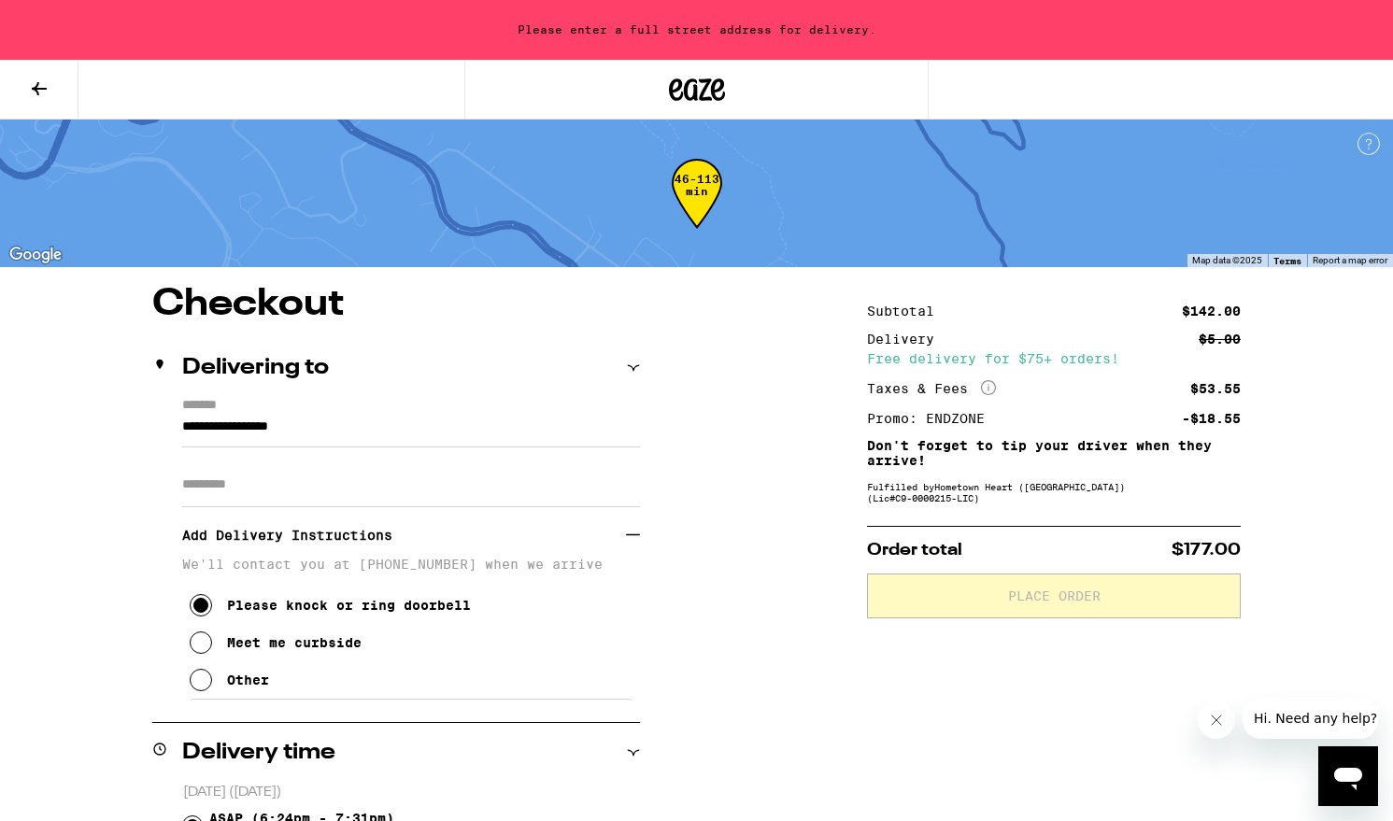
click at [234, 433] on input "**********" at bounding box center [411, 432] width 458 height 32
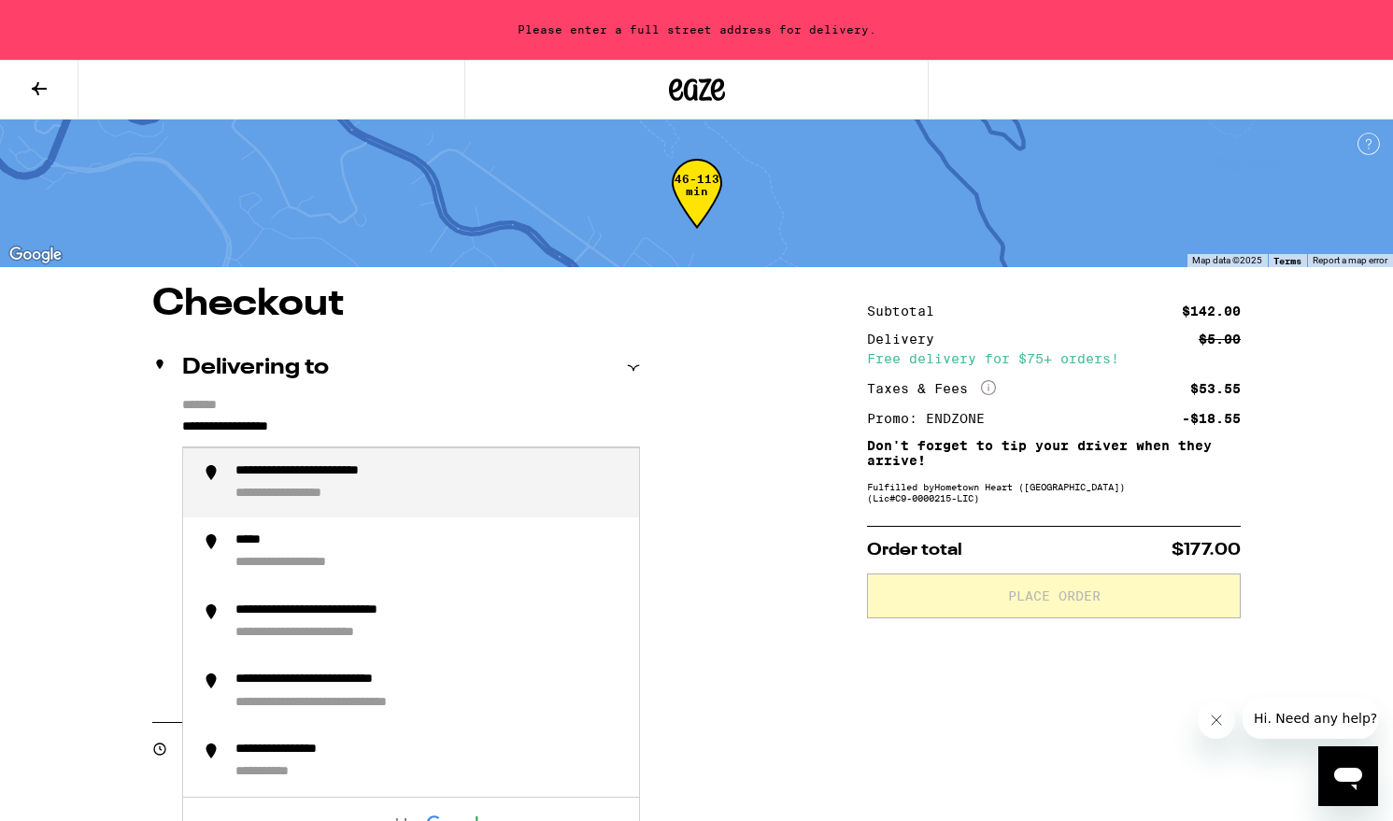
click at [234, 433] on input "**********" at bounding box center [411, 432] width 458 height 32
click at [382, 475] on div "**********" at bounding box center [323, 472] width 177 height 18
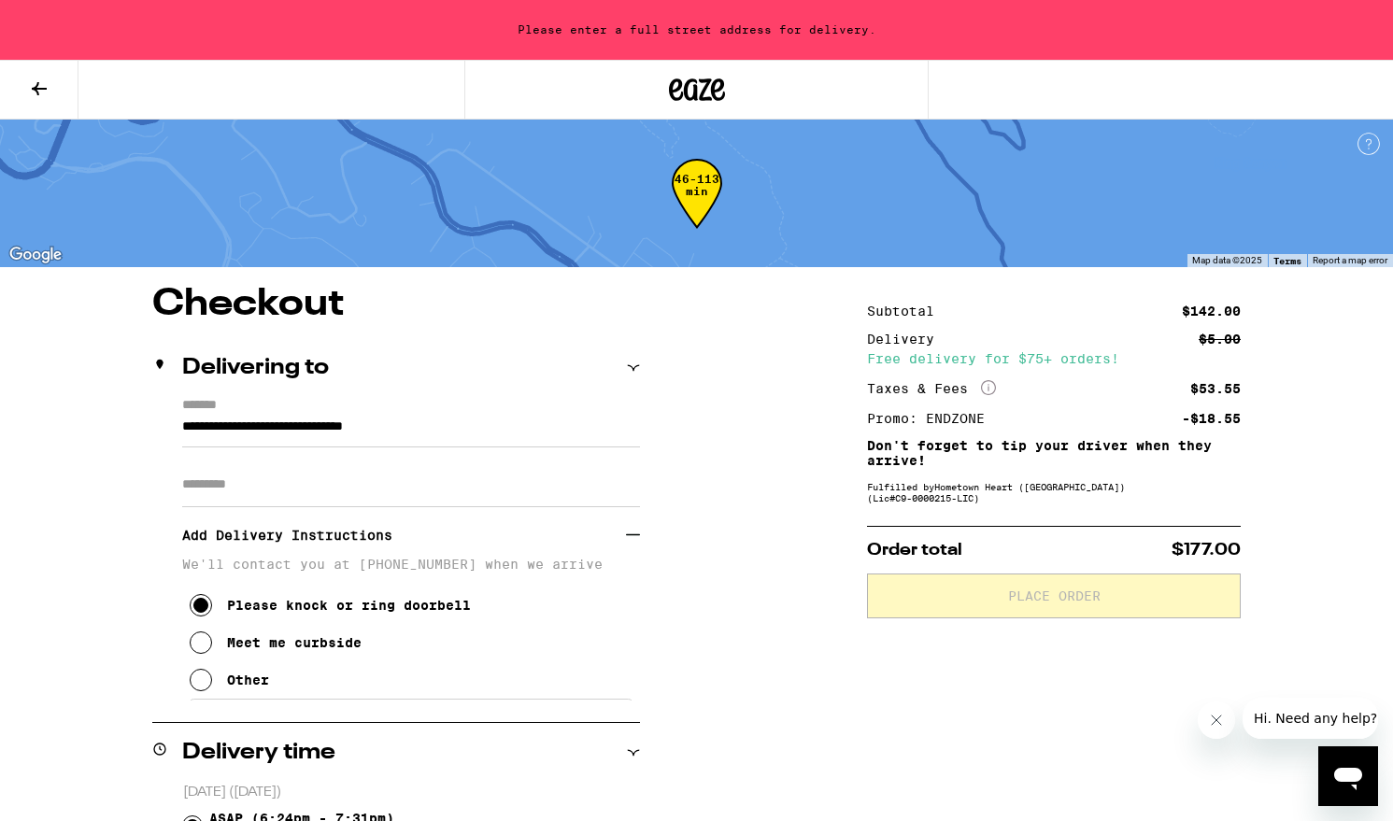
type input "**********"
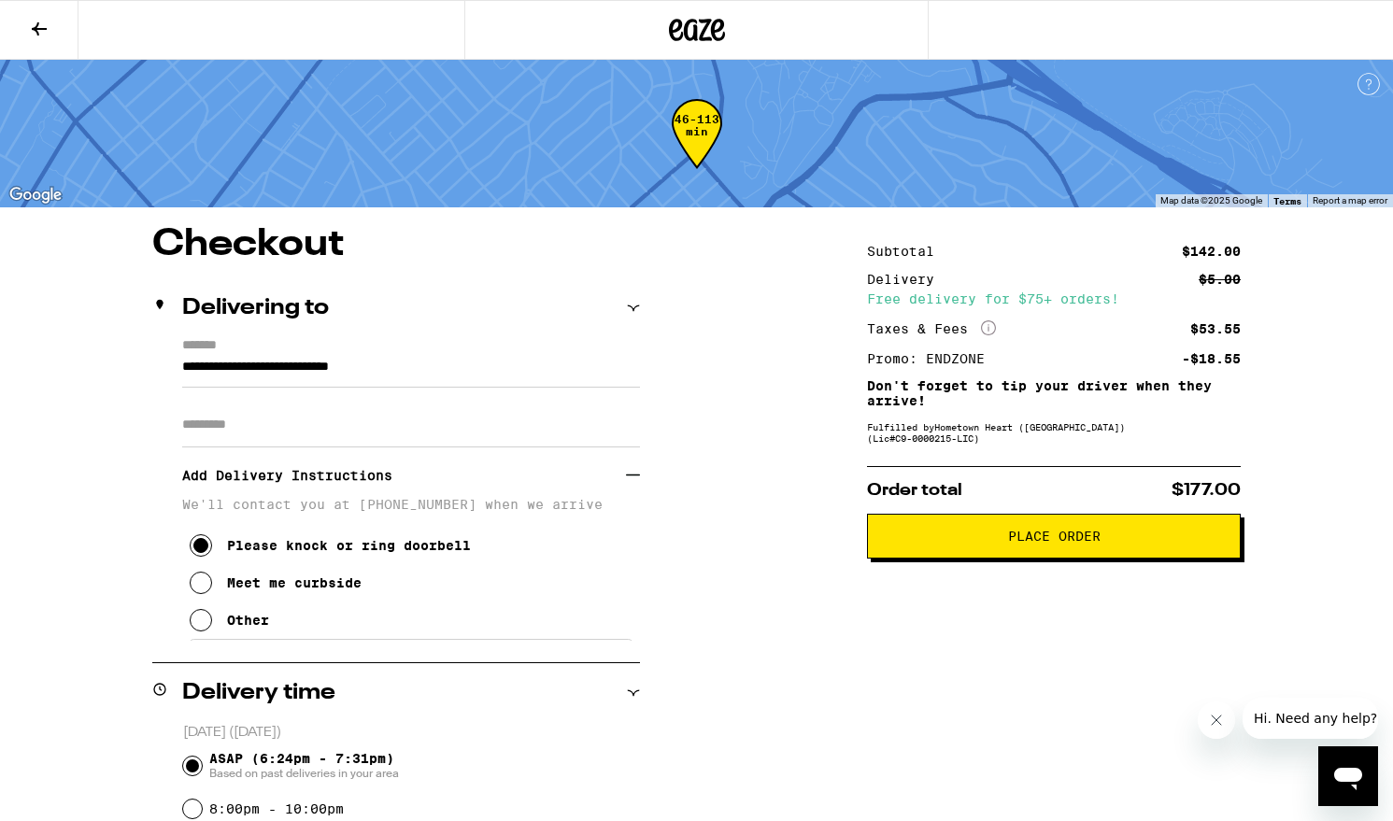
click at [1054, 543] on span "Place Order" at bounding box center [1054, 536] width 92 height 13
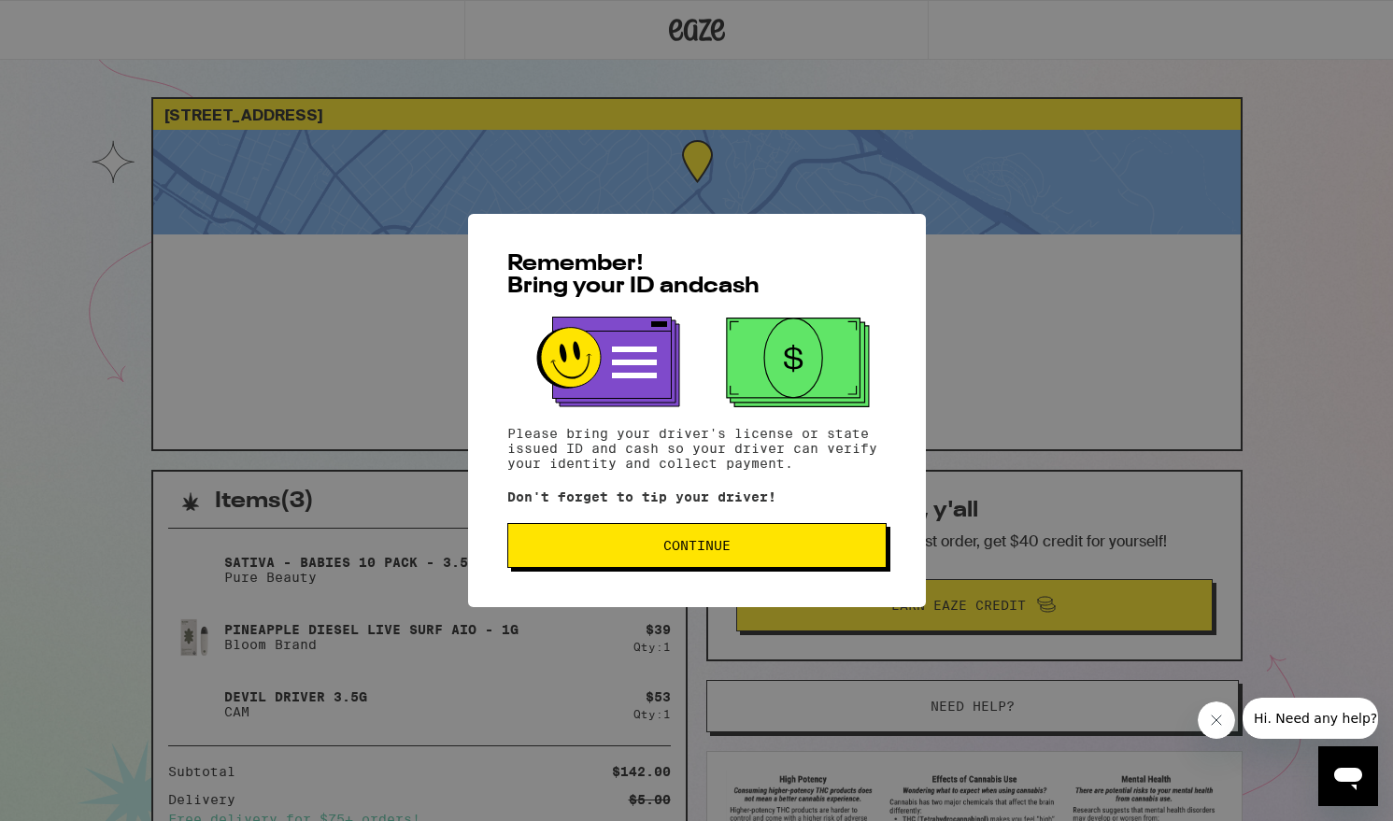
click at [686, 558] on button "Continue" at bounding box center [696, 545] width 379 height 45
